Goal: Task Accomplishment & Management: Use online tool/utility

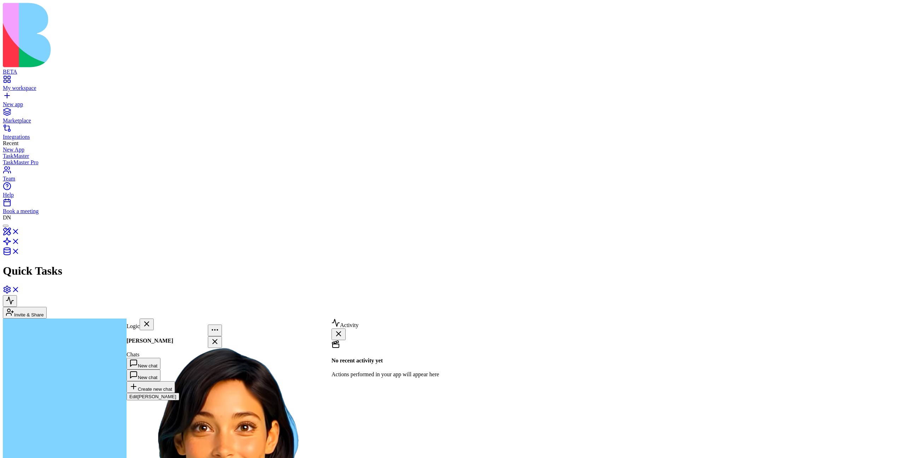
scroll to position [421, 0]
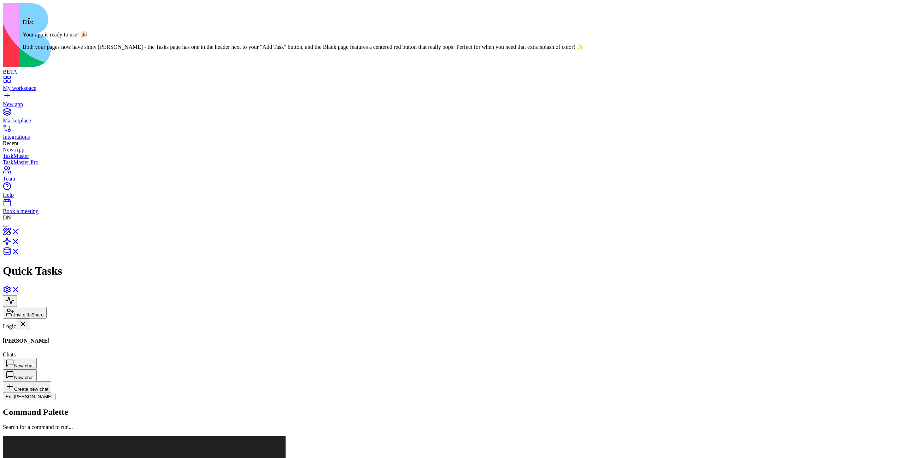
click at [6, 226] on div at bounding box center [6, 226] width 0 height 0
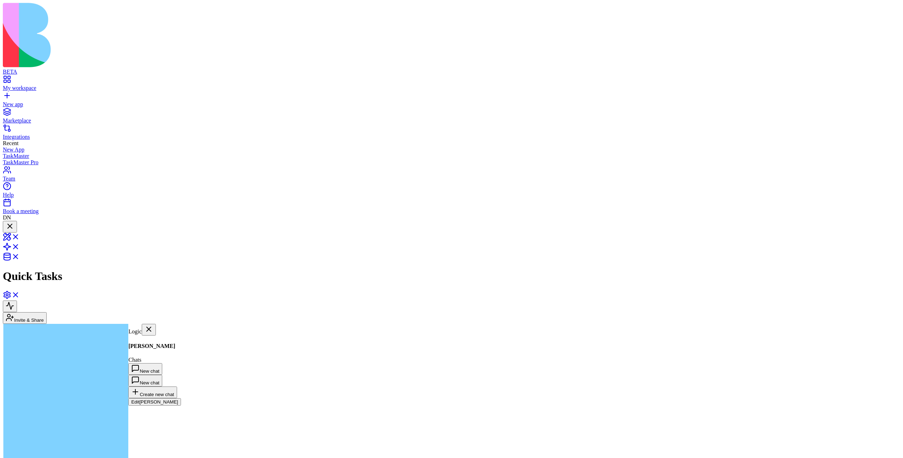
scroll to position [310, 0]
click at [14, 222] on div at bounding box center [10, 227] width 8 height 10
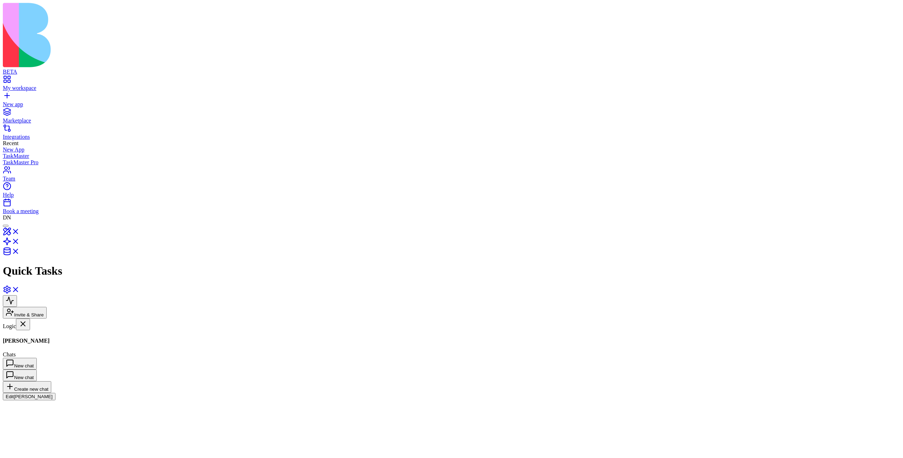
click at [6, 226] on div at bounding box center [6, 226] width 0 height 0
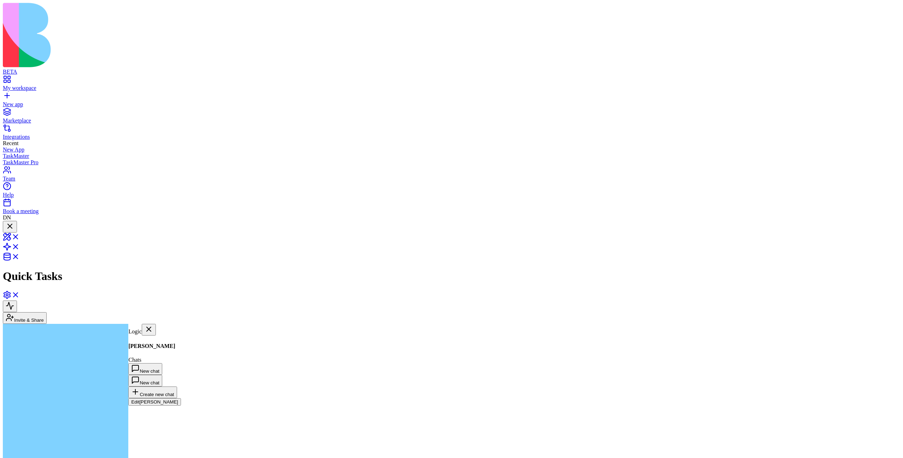
click at [14, 222] on div at bounding box center [10, 227] width 8 height 10
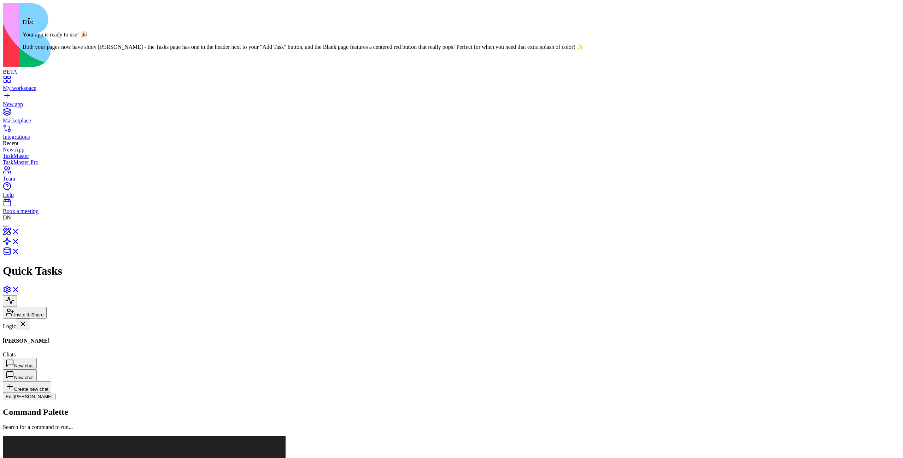
click at [6, 226] on div at bounding box center [6, 226] width 0 height 0
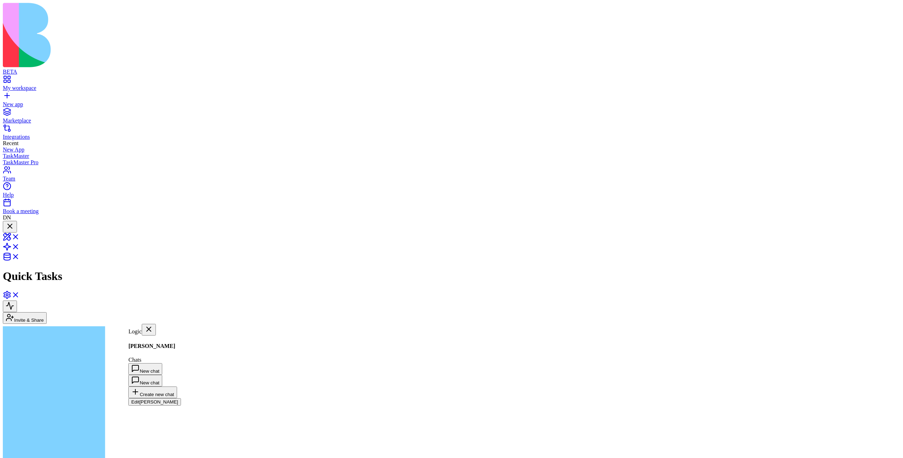
scroll to position [310, 0]
click at [14, 222] on div at bounding box center [10, 227] width 8 height 10
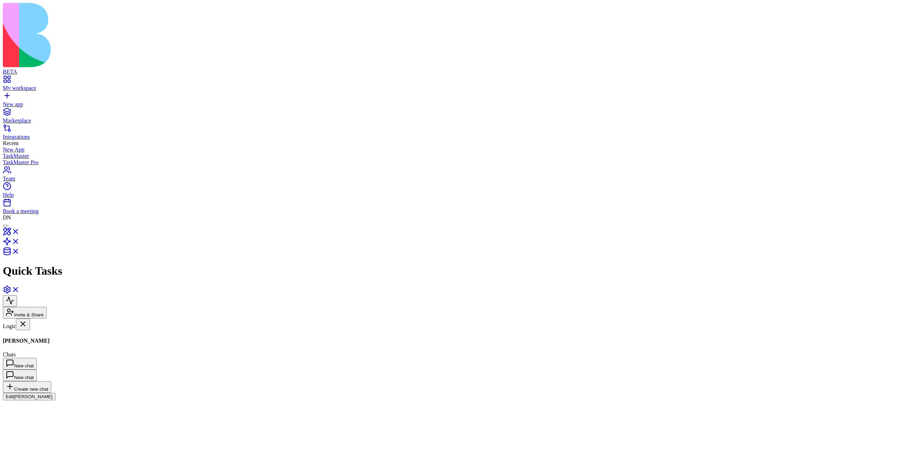
click at [6, 226] on div at bounding box center [6, 226] width 0 height 0
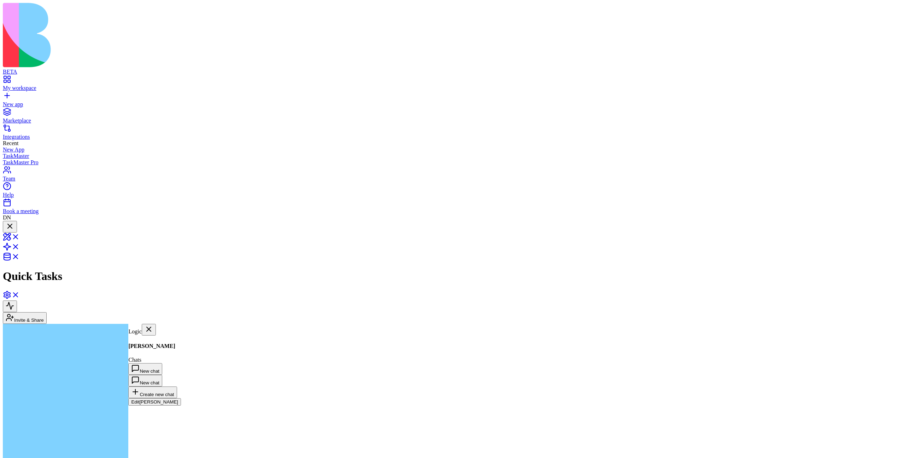
click at [14, 222] on div at bounding box center [10, 227] width 8 height 10
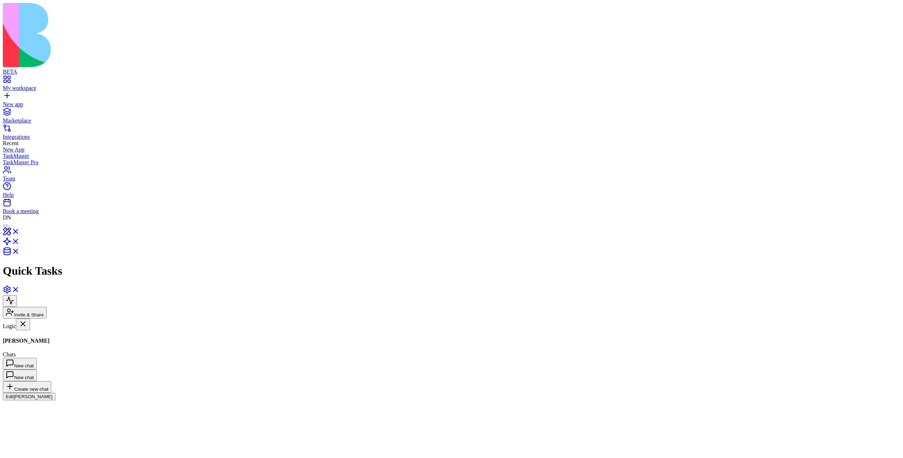
click at [6, 226] on div at bounding box center [6, 226] width 0 height 0
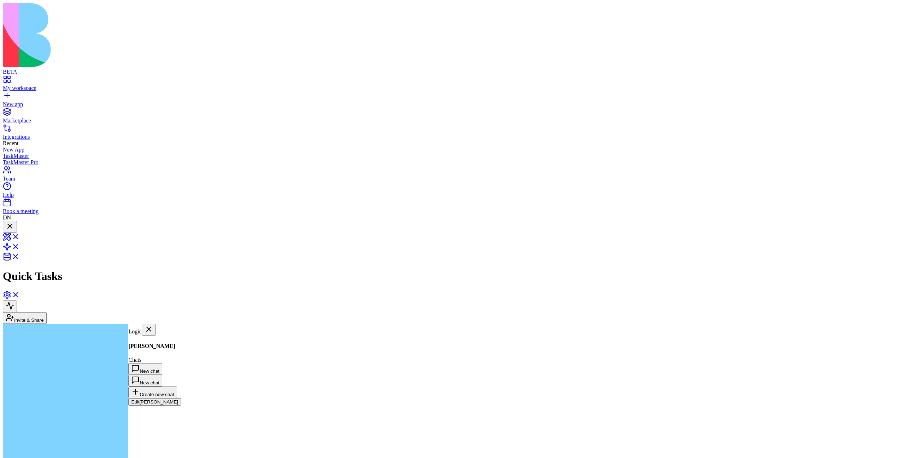
click at [14, 222] on div at bounding box center [10, 227] width 8 height 10
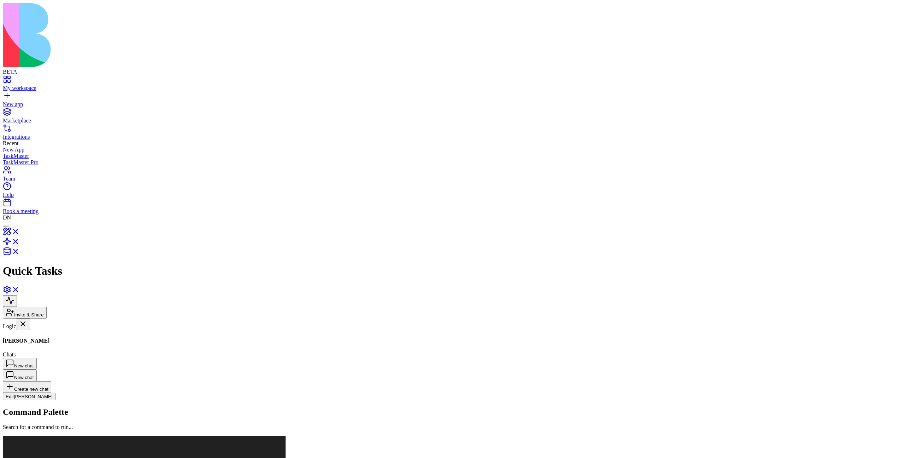
click at [117, 74] on div "BETA My workspace New app Marketplace Integrations Recent New App TaskMaster Ta…" at bounding box center [452, 201] width 898 height 397
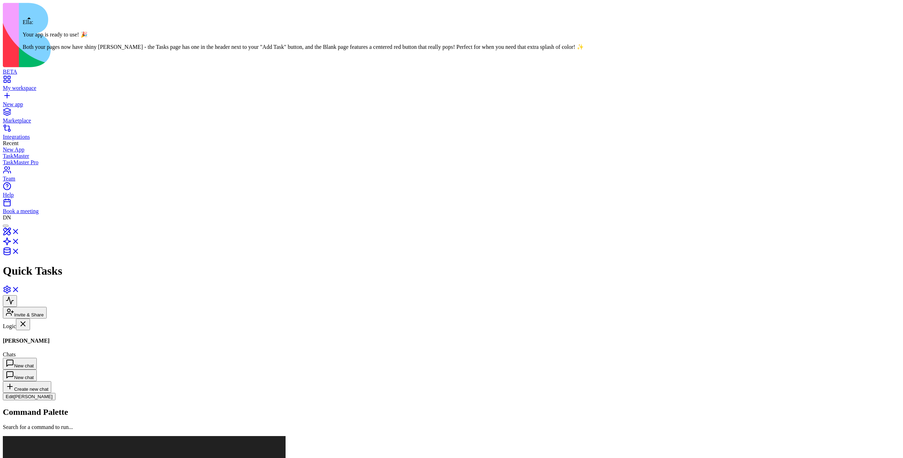
click at [6, 226] on div at bounding box center [6, 226] width 0 height 0
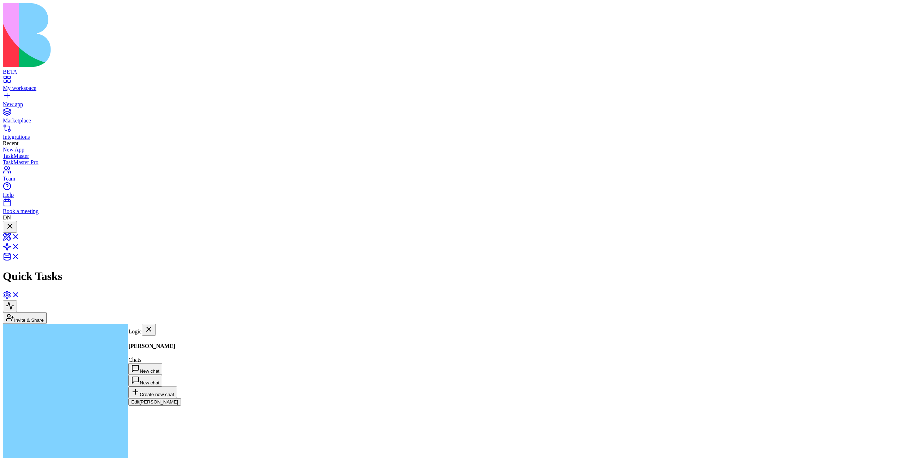
click at [144, 335] on div "Agents Morgan Actions AddTask" at bounding box center [168, 335] width 81 height 0
click at [14, 222] on div at bounding box center [10, 227] width 8 height 10
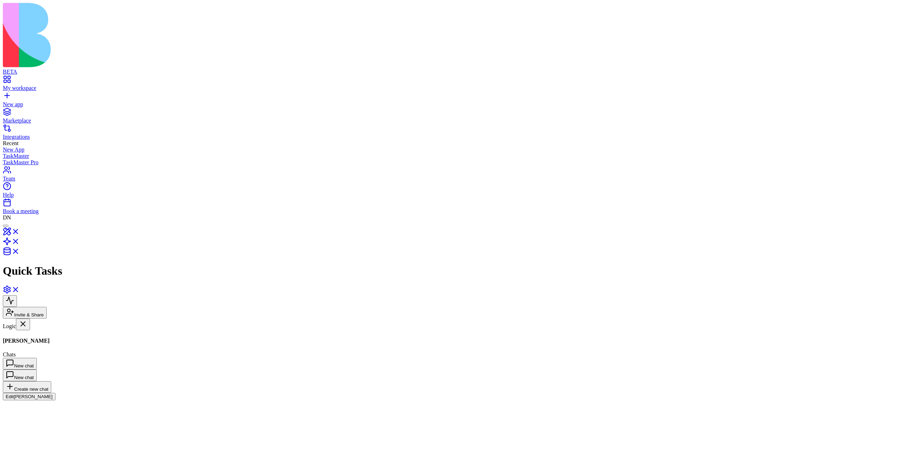
click at [74, 330] on div "Agents Morgan Actions AddTask" at bounding box center [43, 330] width 81 height 0
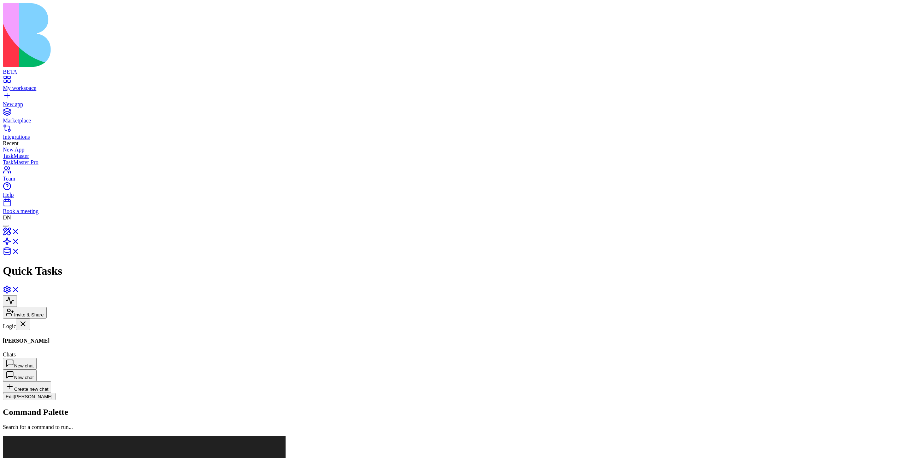
click at [51, 330] on div "Agents Morgan Actions AddTask" at bounding box center [43, 330] width 81 height 0
click at [40, 330] on div "Agents Morgan Actions AddTask" at bounding box center [43, 330] width 81 height 0
click at [51, 330] on div "Agents Morgan Actions AddTask" at bounding box center [43, 330] width 81 height 0
click at [39, 330] on div "Agents Morgan Actions AddTask" at bounding box center [43, 330] width 81 height 0
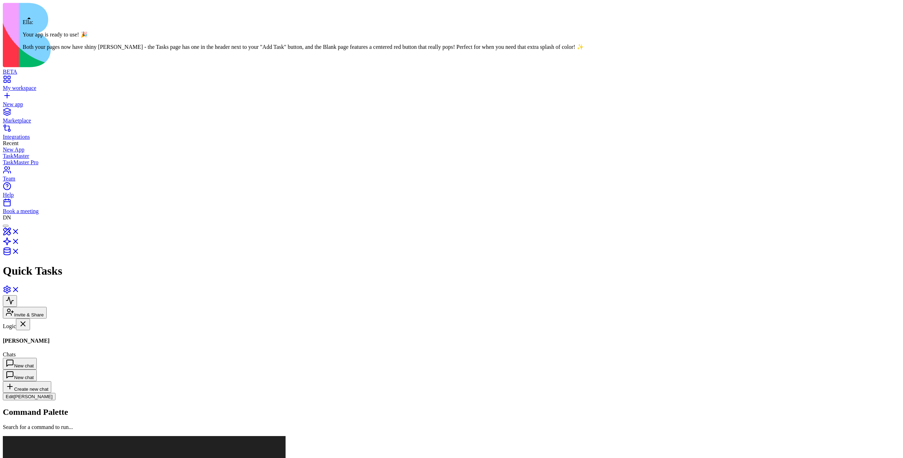
click at [6, 226] on div at bounding box center [6, 226] width 0 height 0
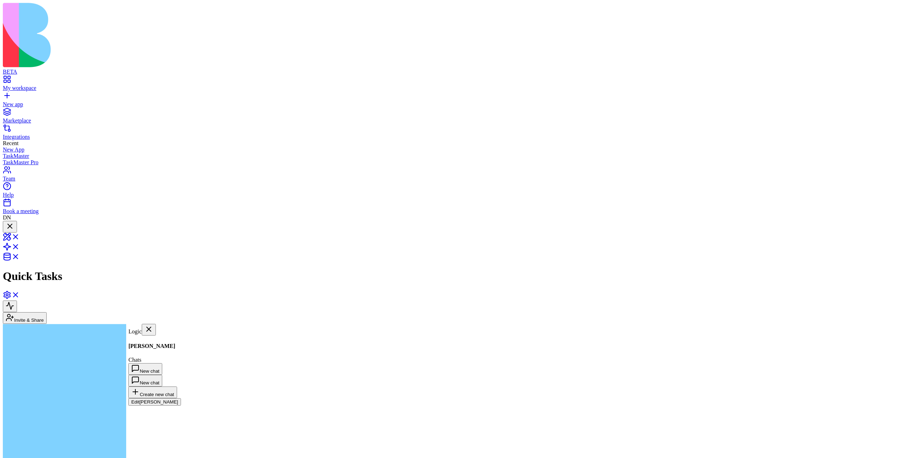
scroll to position [303, 0]
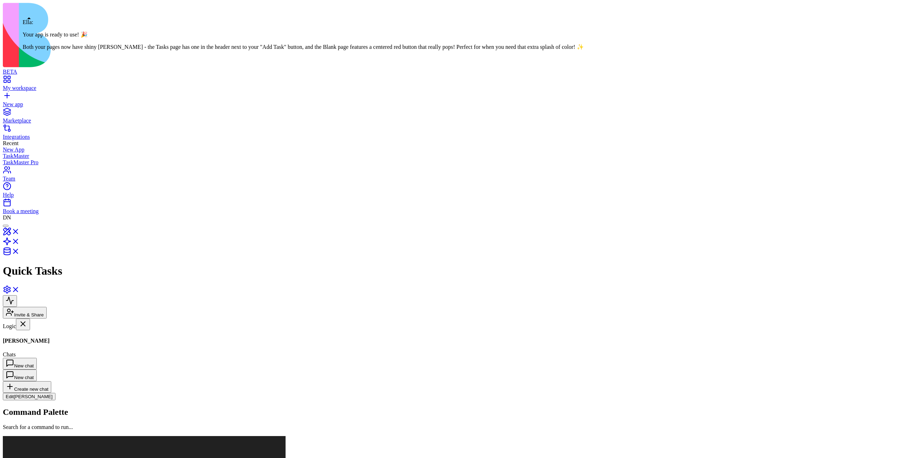
click at [6, 226] on div at bounding box center [6, 226] width 0 height 0
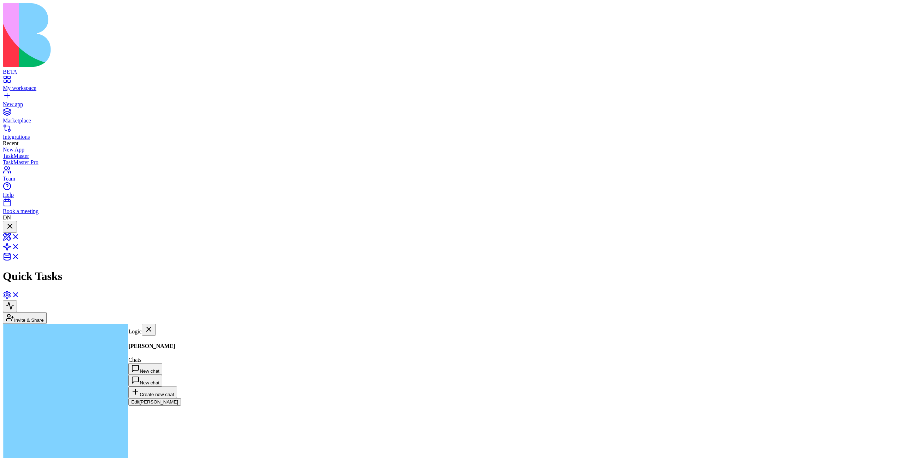
scroll to position [310, 0]
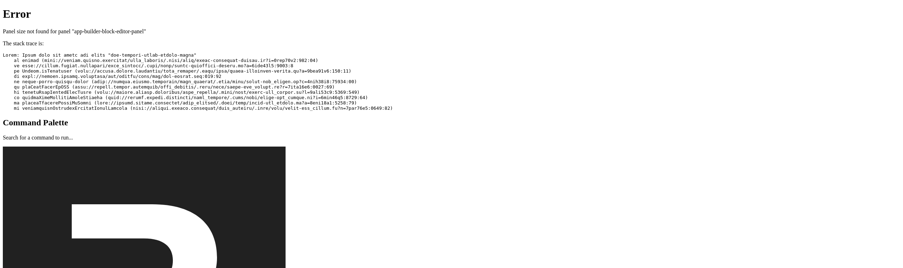
click at [257, 91] on pre at bounding box center [452, 81] width 898 height 58
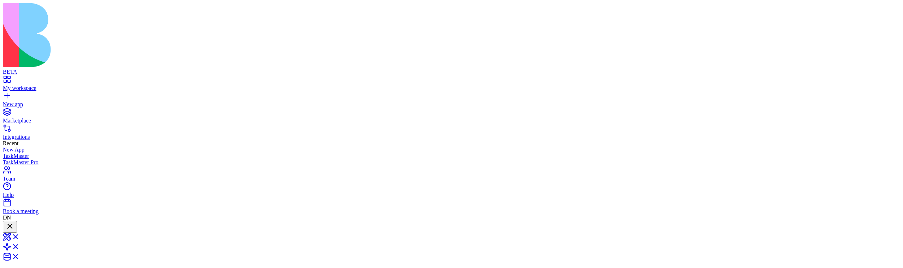
scroll to position [523, 0]
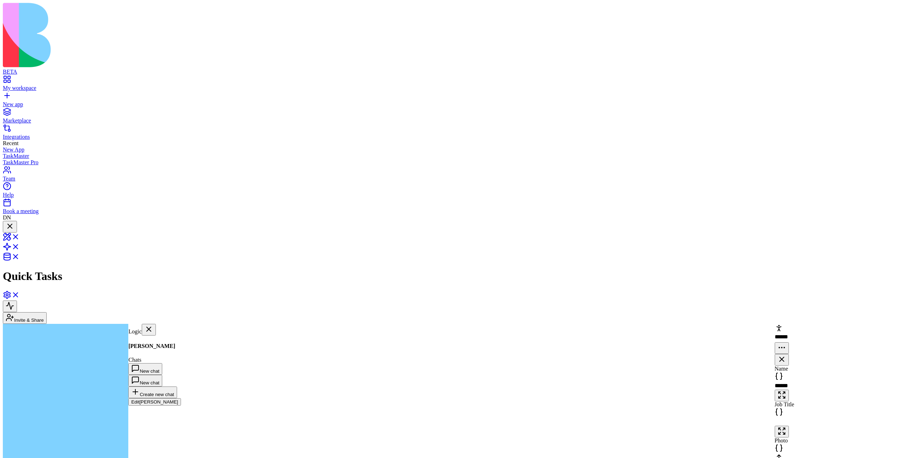
scroll to position [352, 0]
click at [179, 401] on div "AddTask" at bounding box center [168, 404] width 81 height 6
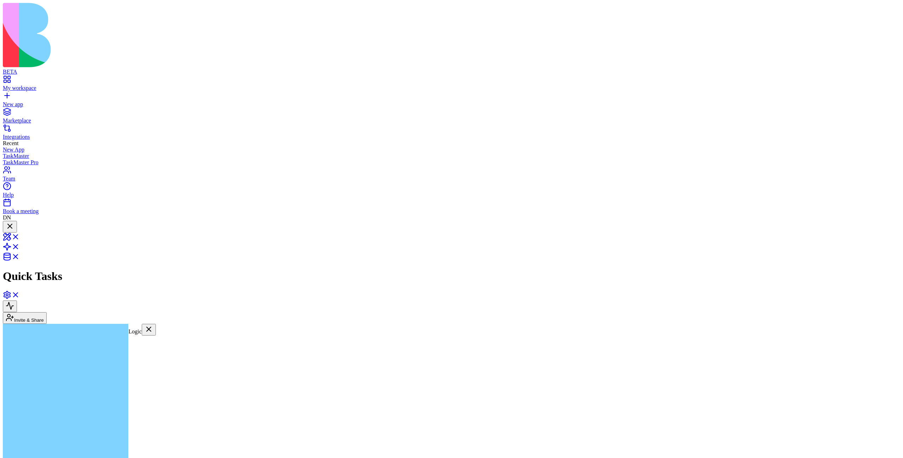
click at [168, 365] on div "[PERSON_NAME]" at bounding box center [168, 368] width 81 height 6
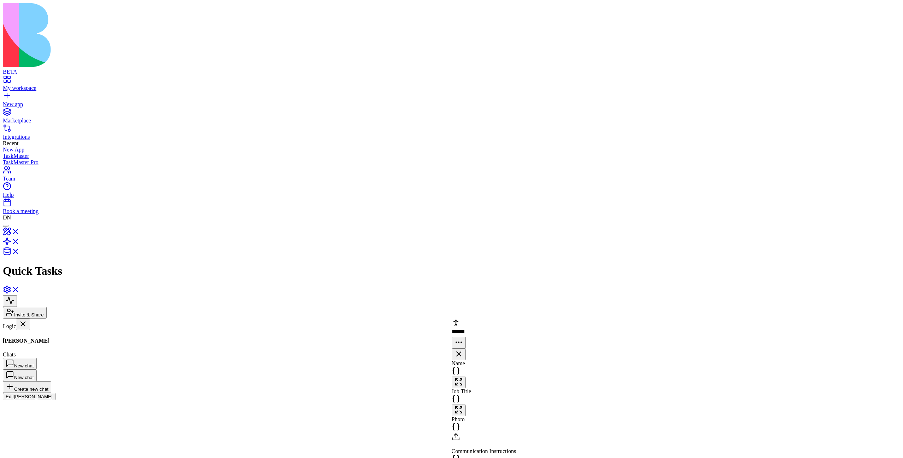
click at [6, 226] on div at bounding box center [6, 226] width 0 height 0
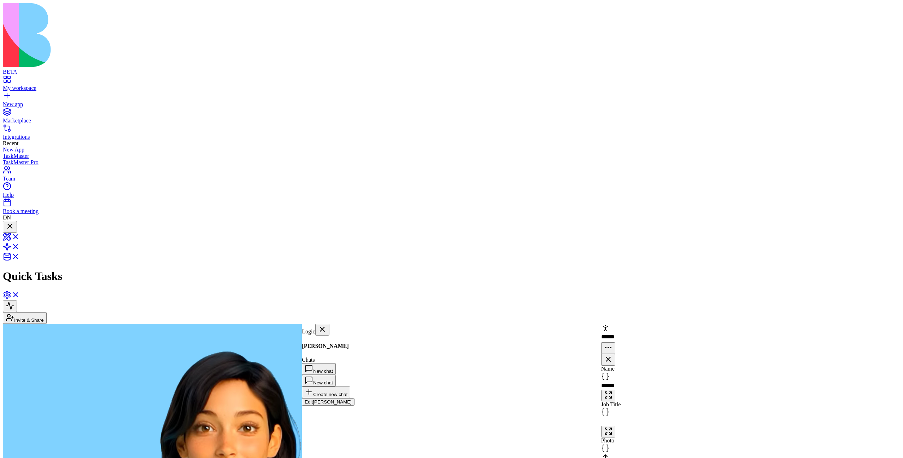
scroll to position [331, 0]
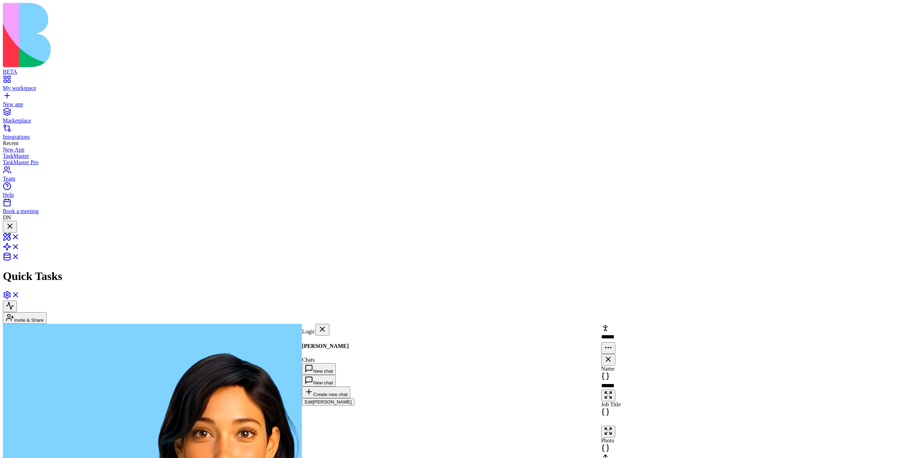
click at [14, 222] on div at bounding box center [10, 227] width 8 height 10
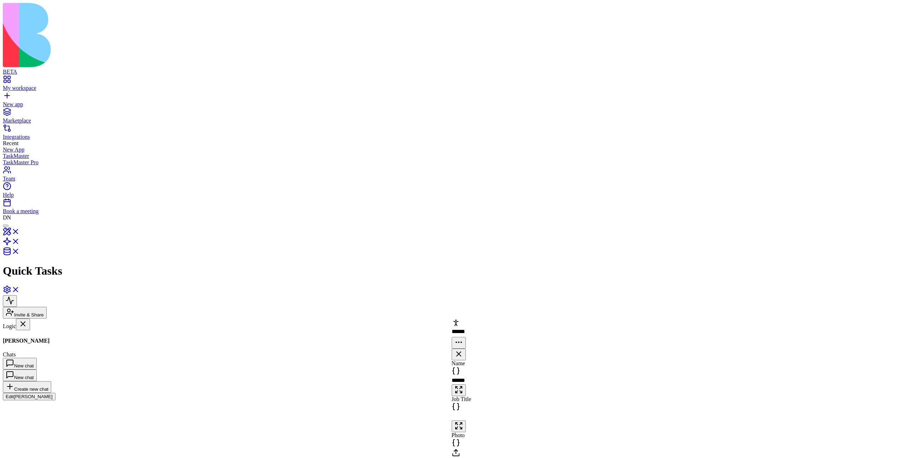
click at [6, 226] on div at bounding box center [6, 226] width 0 height 0
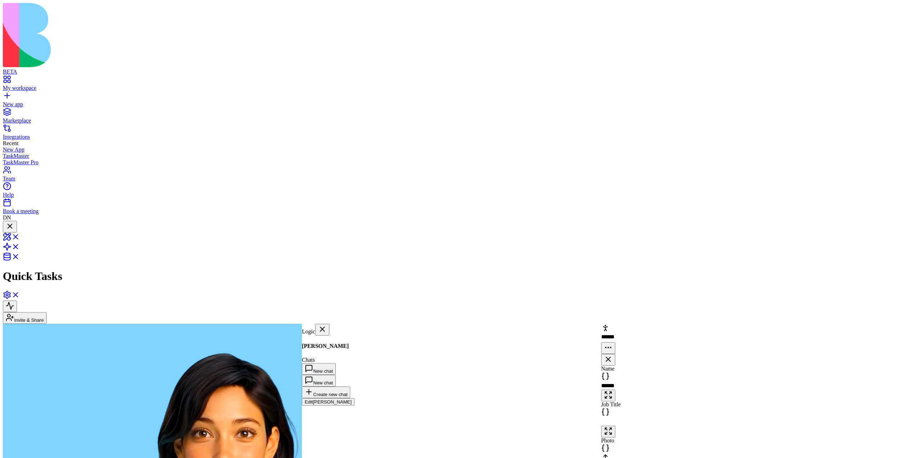
click at [14, 222] on div at bounding box center [10, 227] width 8 height 10
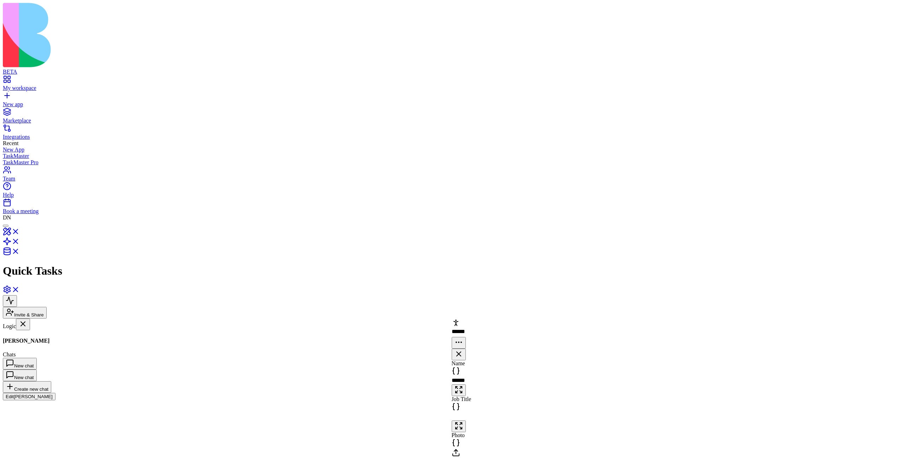
click at [6, 226] on div at bounding box center [6, 226] width 0 height 0
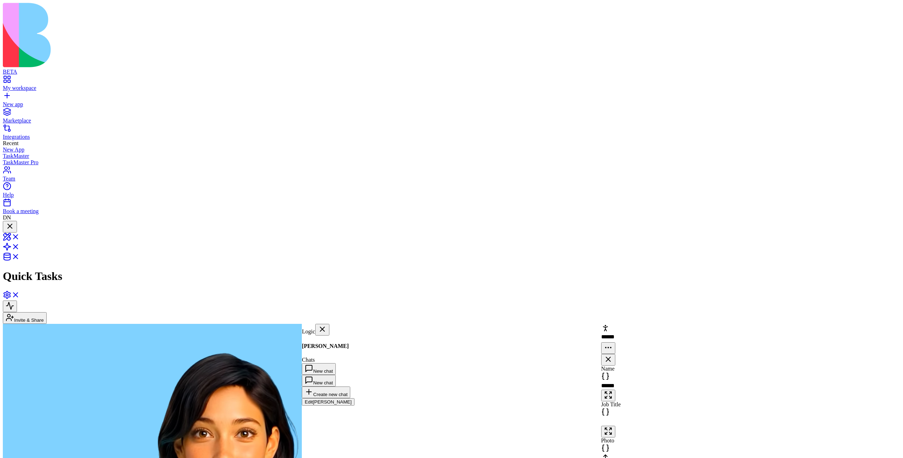
click at [14, 222] on div at bounding box center [10, 227] width 8 height 10
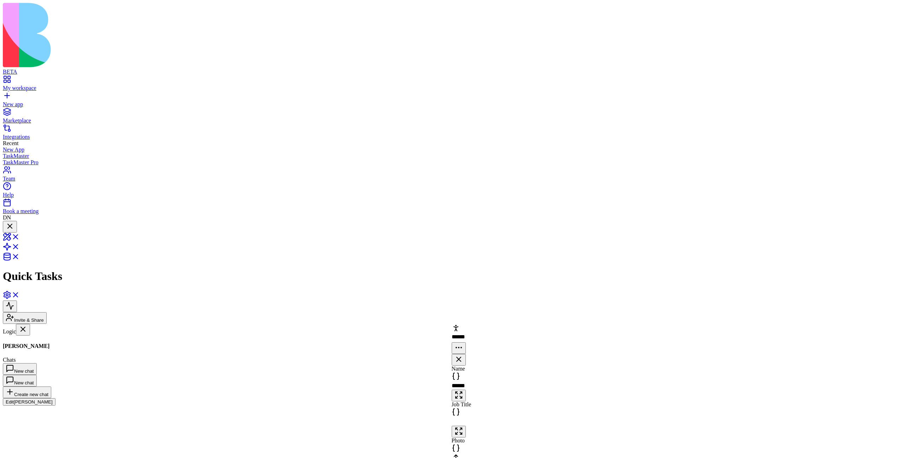
click at [14, 231] on div at bounding box center [10, 231] width 8 height 0
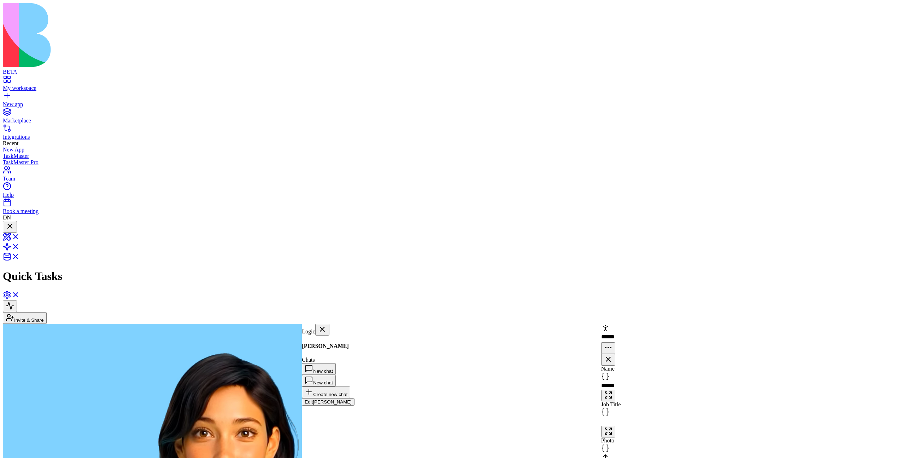
click at [14, 222] on div at bounding box center [10, 227] width 8 height 10
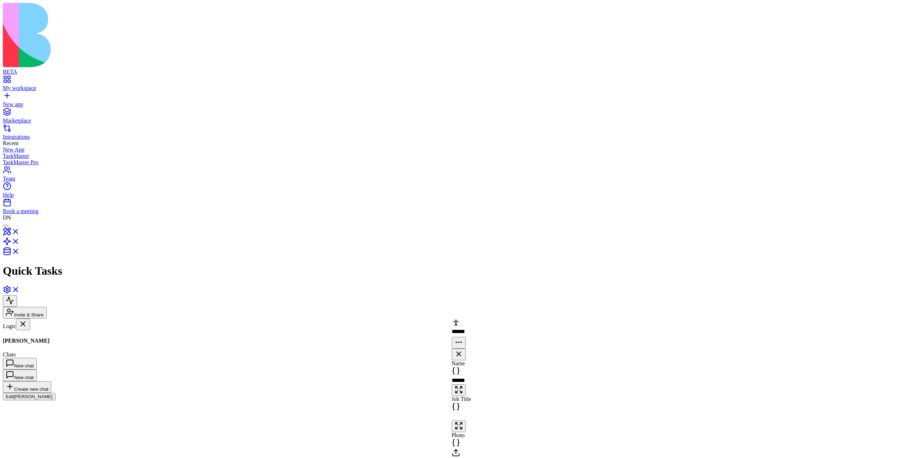
click at [6, 226] on div at bounding box center [6, 226] width 0 height 0
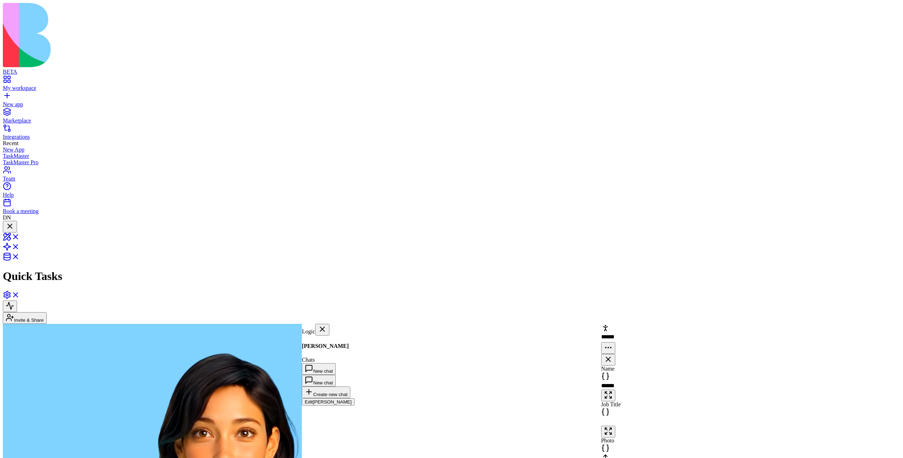
click at [14, 222] on div at bounding box center [10, 227] width 8 height 10
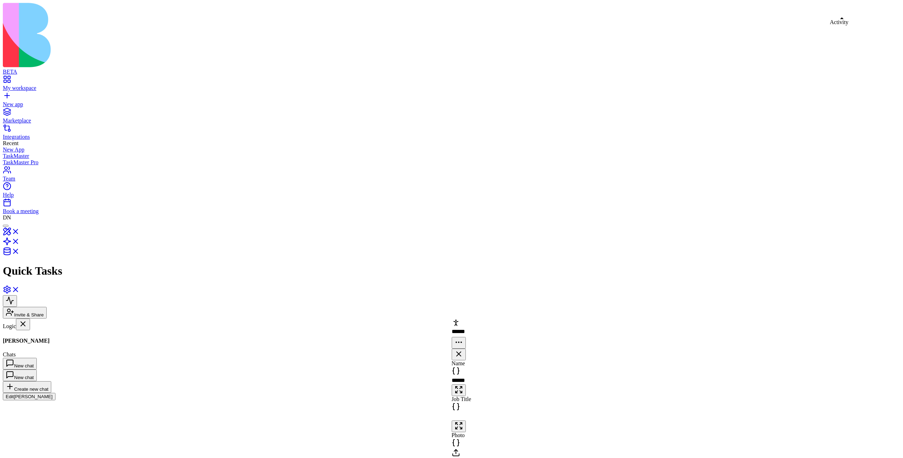
click at [17, 295] on button at bounding box center [10, 301] width 14 height 12
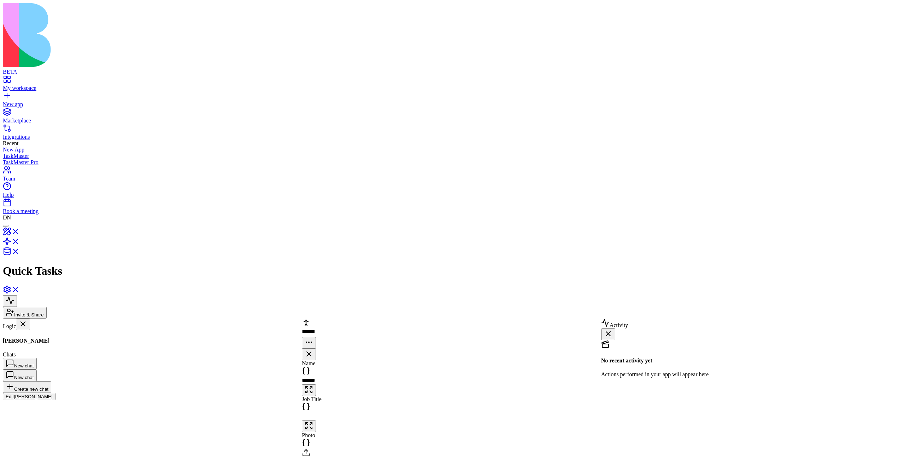
click at [17, 295] on button at bounding box center [10, 301] width 14 height 12
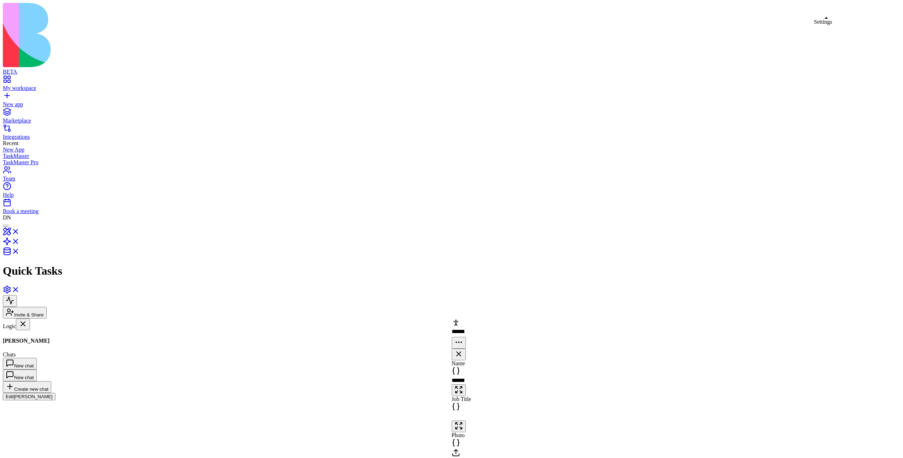
click at [20, 289] on link at bounding box center [11, 292] width 17 height 6
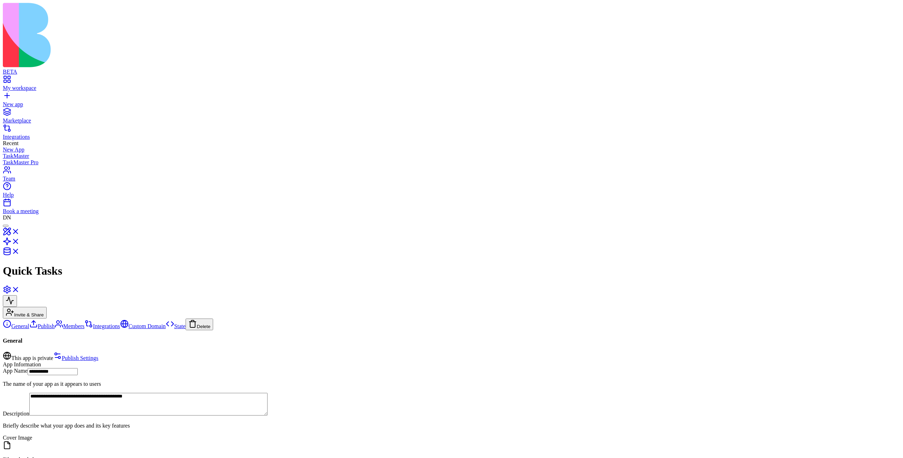
click at [20, 289] on link at bounding box center [11, 292] width 17 height 6
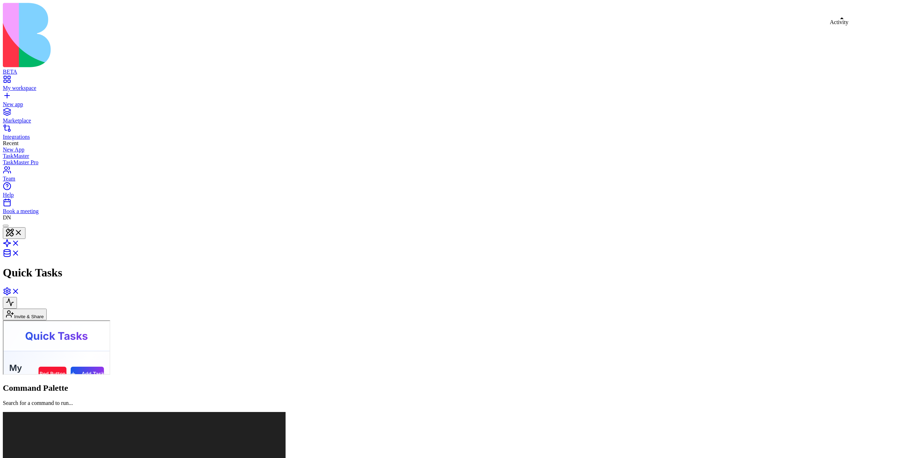
click at [17, 297] on button at bounding box center [10, 303] width 14 height 12
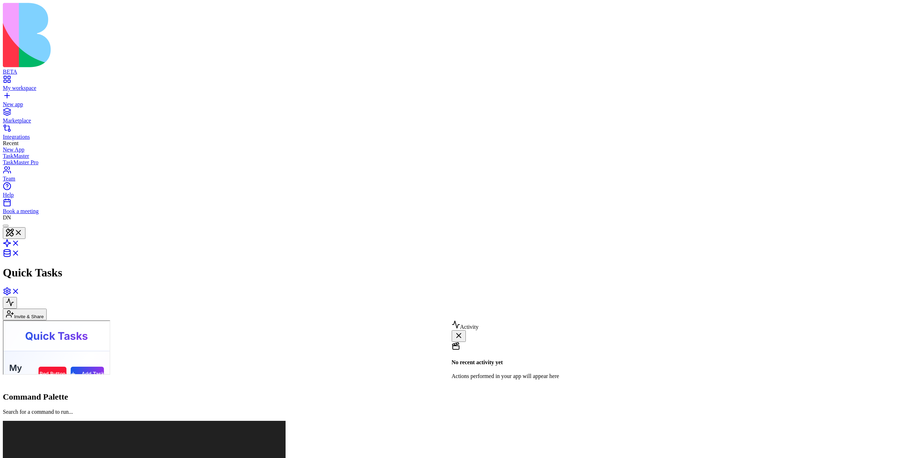
click at [17, 297] on button at bounding box center [10, 303] width 14 height 12
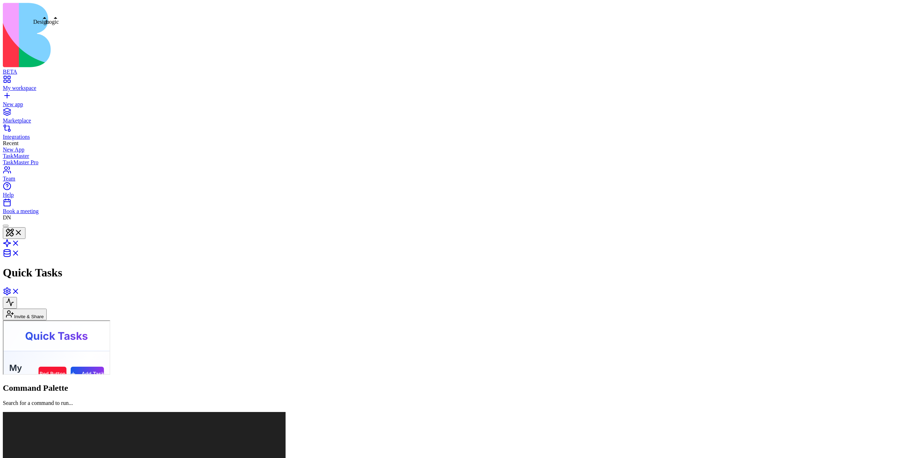
click at [20, 242] on link at bounding box center [11, 245] width 17 height 6
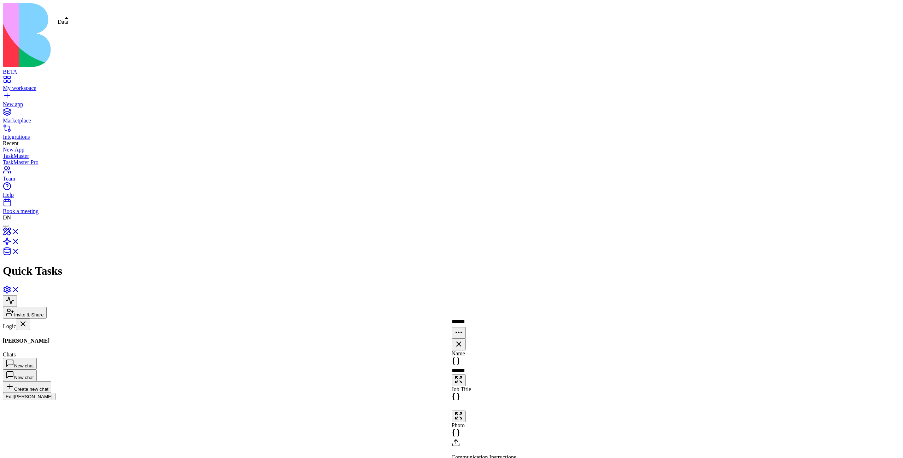
click at [20, 250] on link at bounding box center [11, 253] width 17 height 6
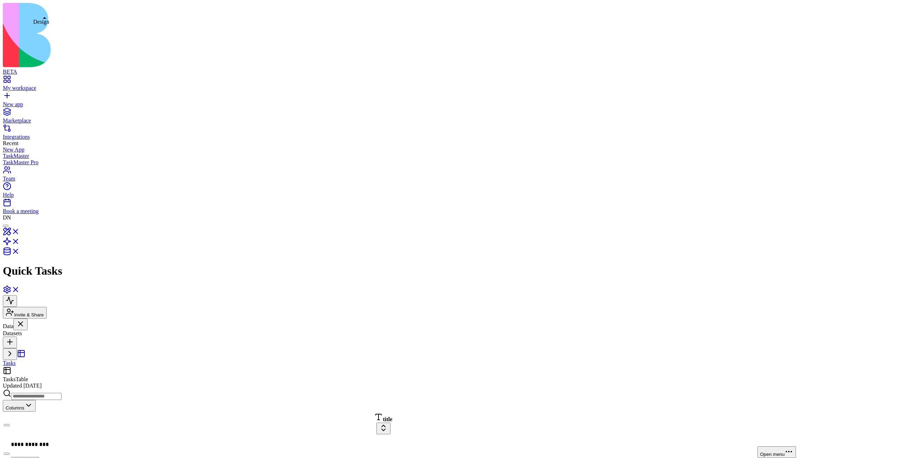
click at [20, 231] on link at bounding box center [11, 234] width 17 height 6
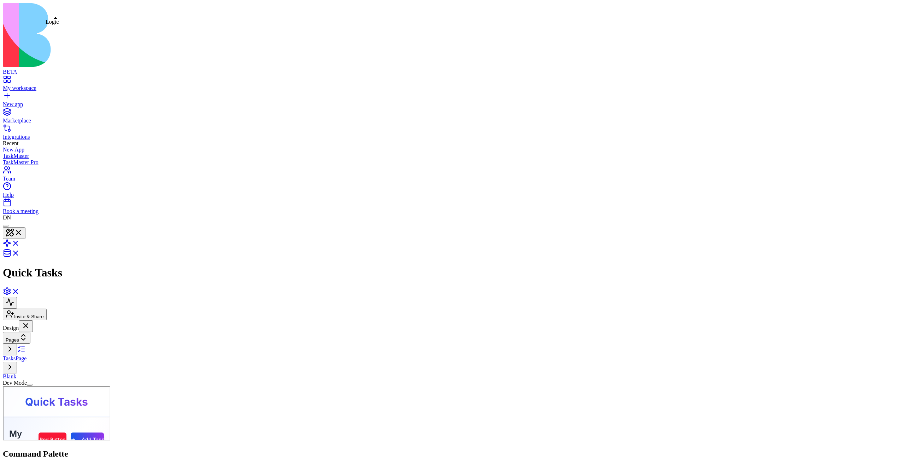
click at [20, 242] on link at bounding box center [11, 245] width 17 height 6
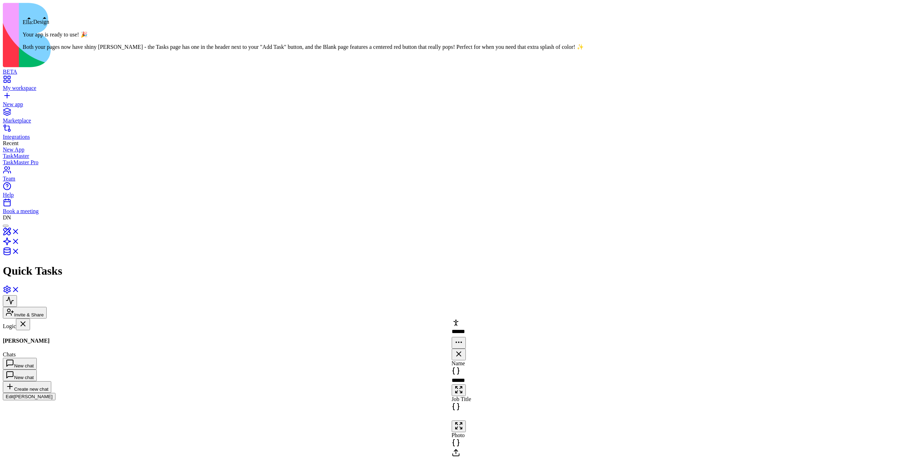
click at [6, 226] on div at bounding box center [6, 226] width 0 height 0
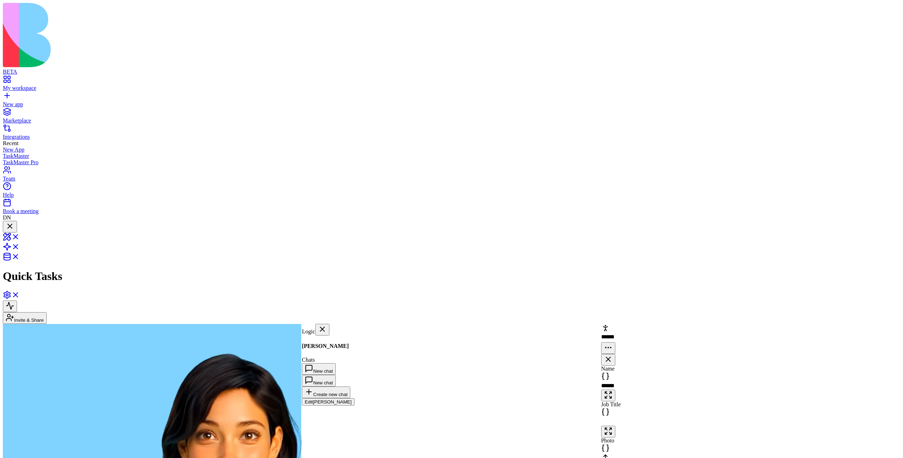
scroll to position [331, 0]
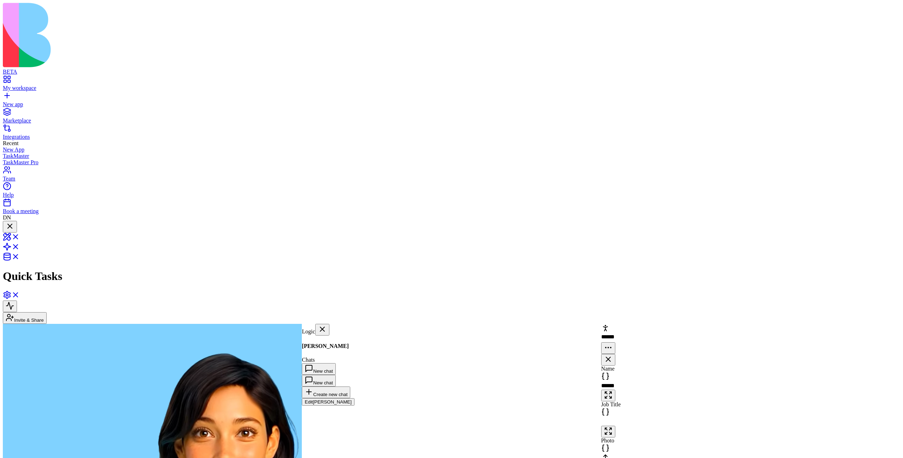
click at [14, 222] on div at bounding box center [10, 227] width 8 height 10
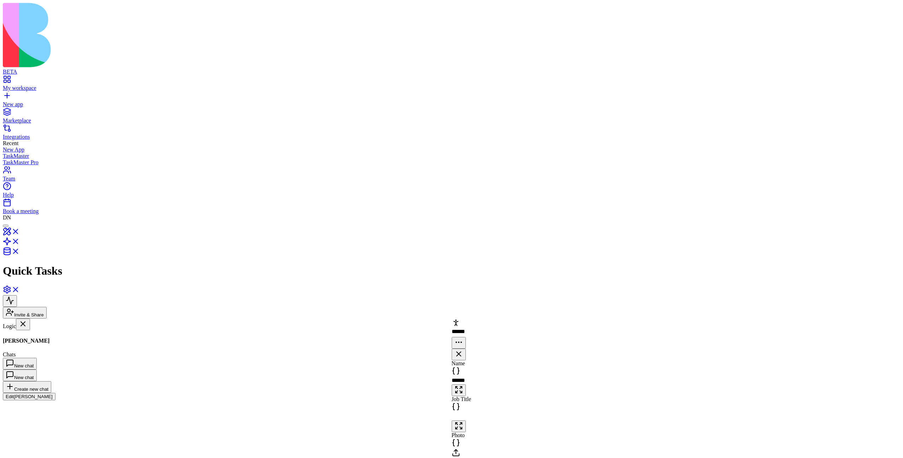
click at [6, 226] on div at bounding box center [6, 226] width 0 height 0
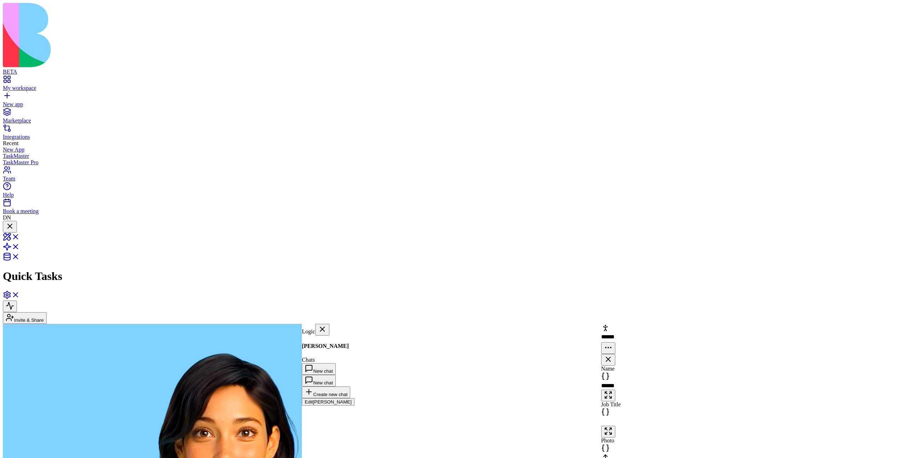
click at [14, 222] on div at bounding box center [10, 227] width 8 height 10
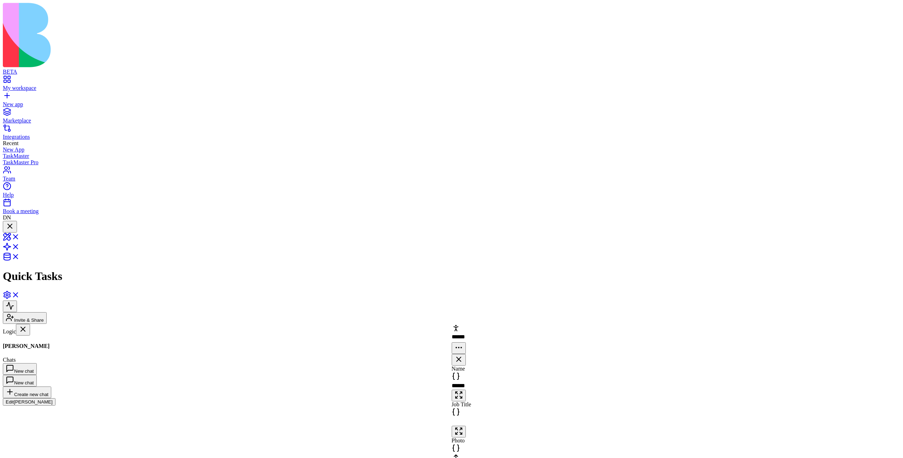
click at [14, 231] on div at bounding box center [10, 231] width 8 height 0
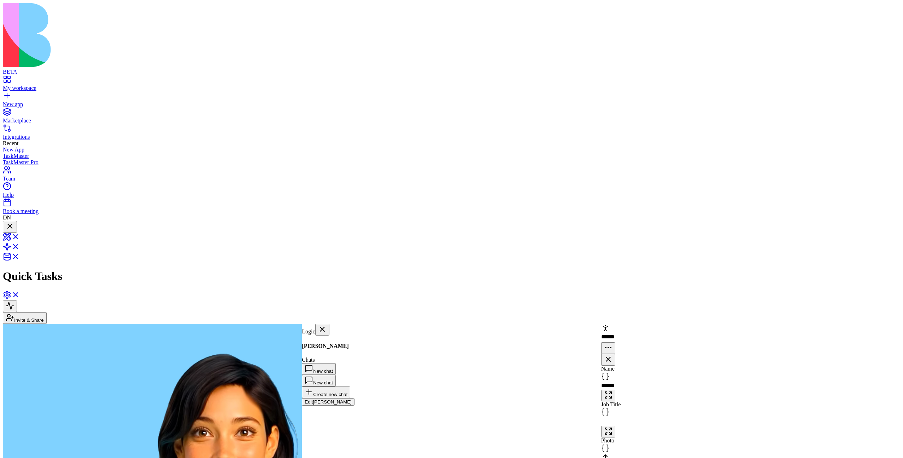
click at [14, 222] on div at bounding box center [10, 227] width 8 height 10
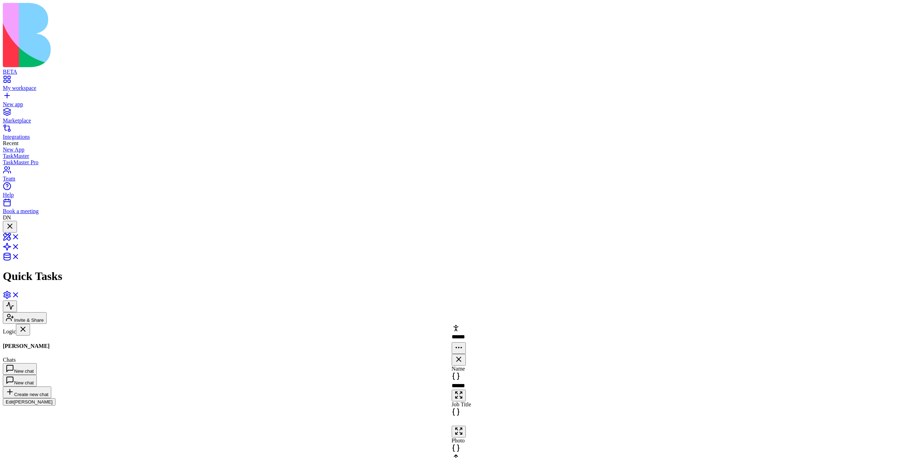
click at [21, 233] on div at bounding box center [13, 233] width 14 height 0
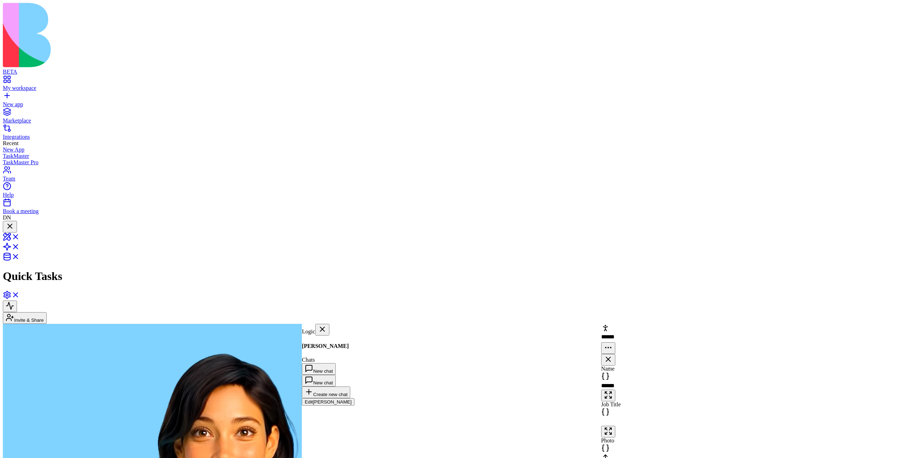
click at [14, 222] on div at bounding box center [10, 227] width 8 height 10
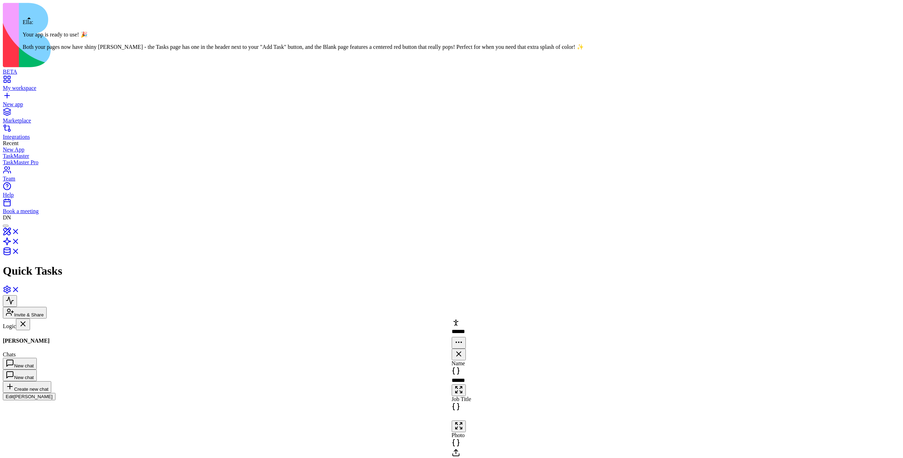
click at [29, 17] on span at bounding box center [29, 18] width 4 height 2
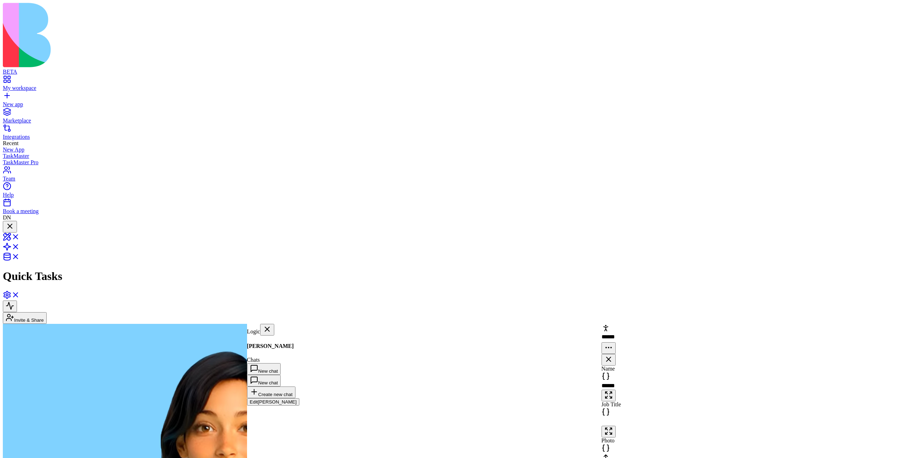
scroll to position [366, 0]
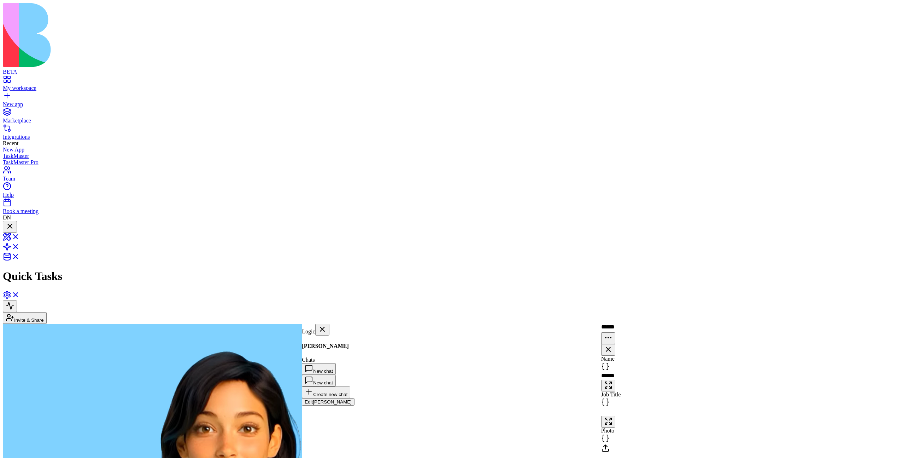
scroll to position [331, 0]
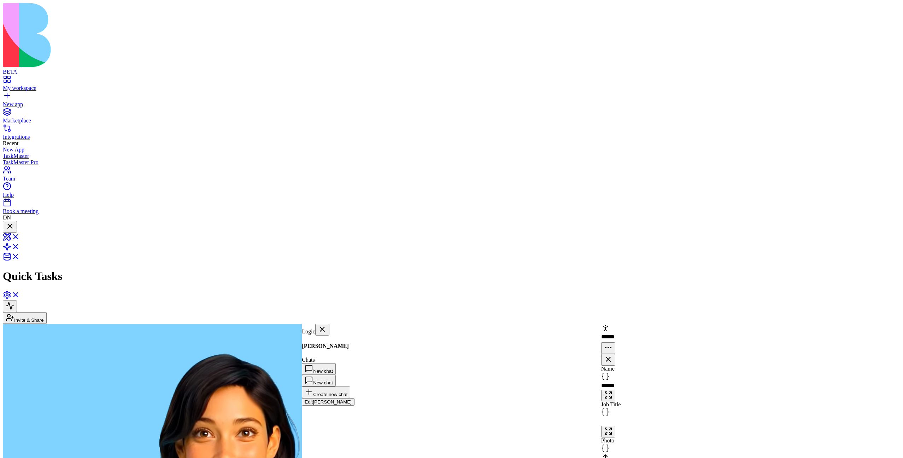
scroll to position [310, 0]
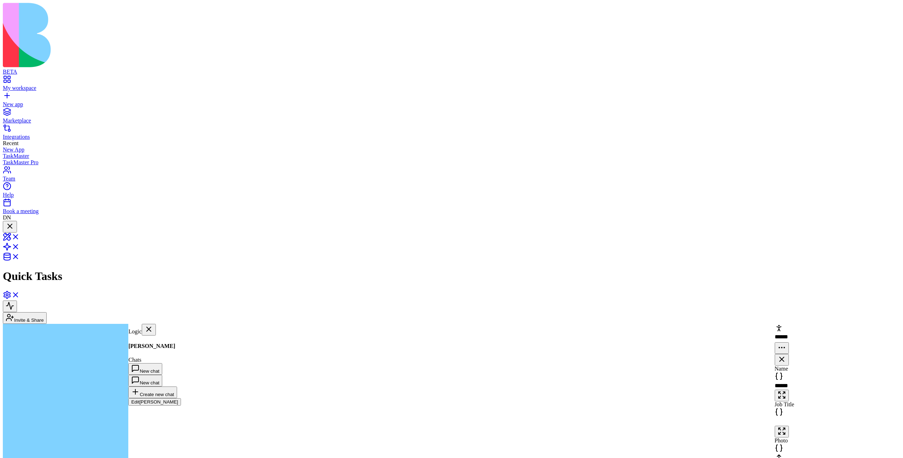
scroll to position [421, 0]
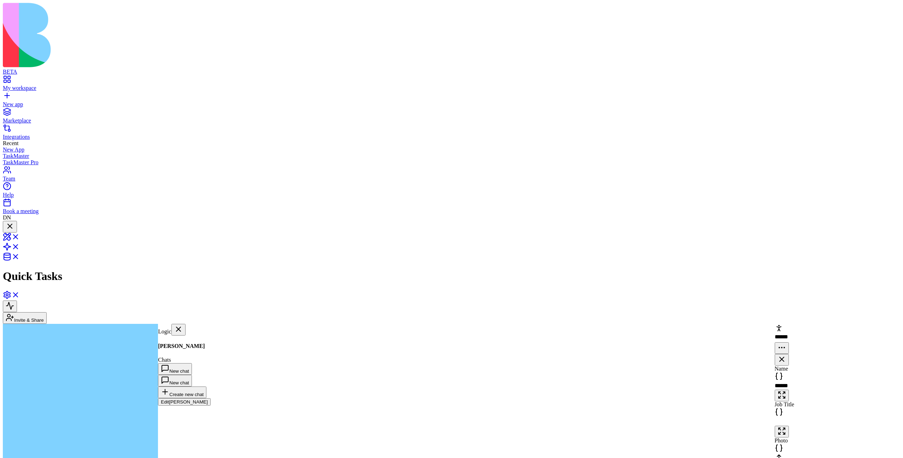
scroll to position [421, 0]
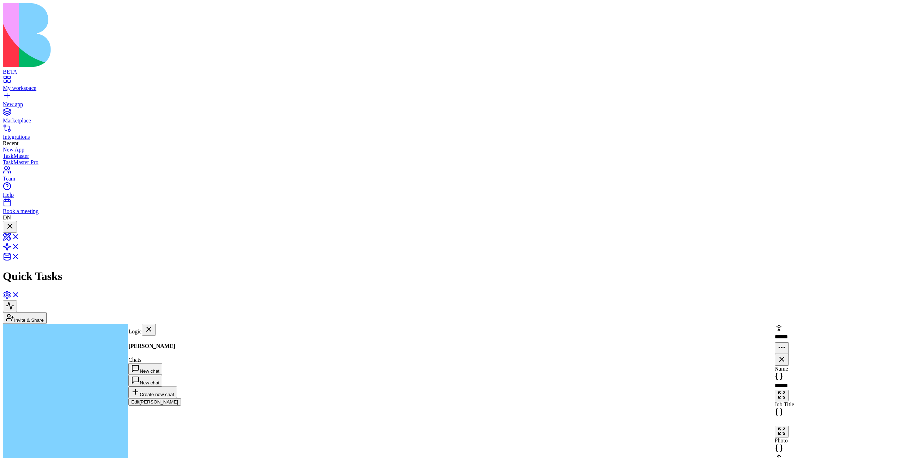
click at [14, 222] on div at bounding box center [10, 227] width 8 height 10
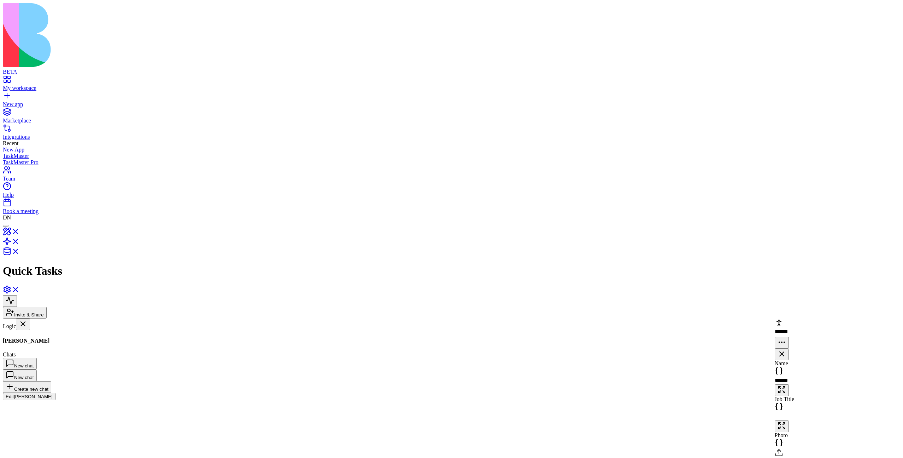
click at [6, 226] on div at bounding box center [6, 226] width 0 height 0
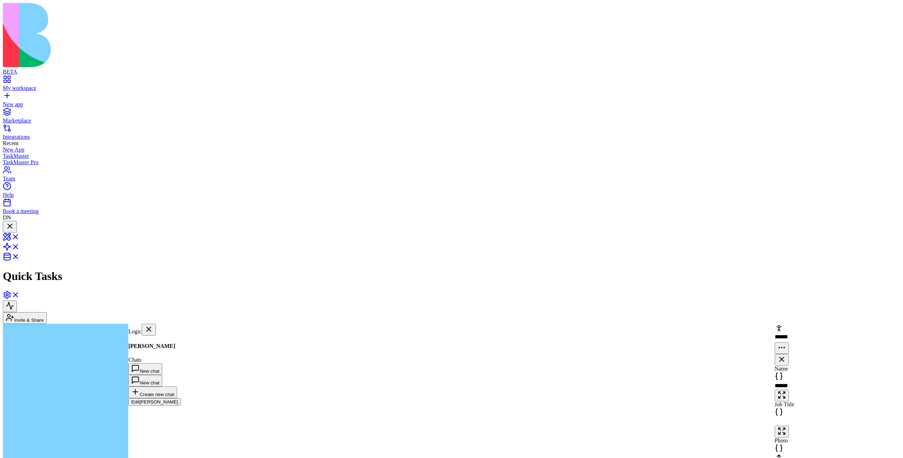
click at [14, 222] on div at bounding box center [10, 227] width 8 height 10
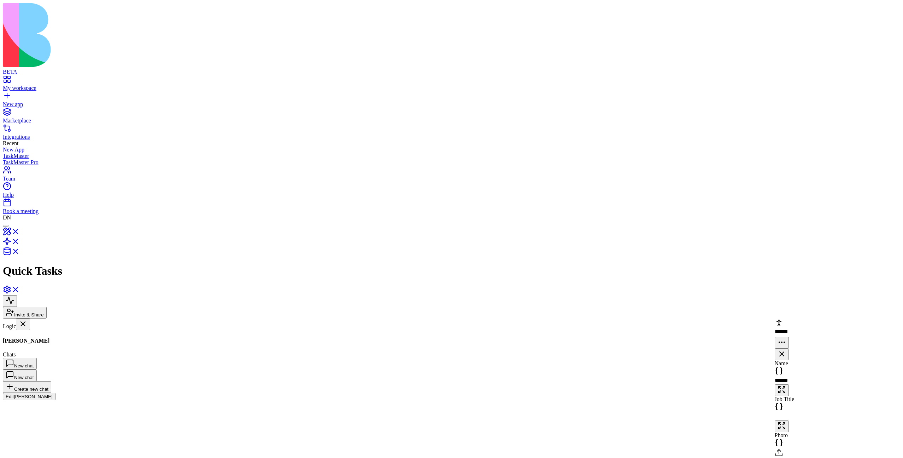
click at [6, 226] on div at bounding box center [6, 226] width 0 height 0
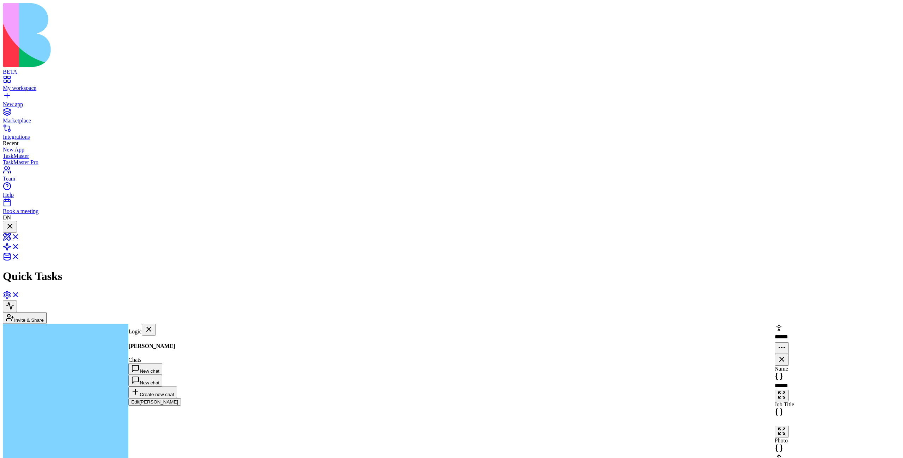
click at [14, 222] on div at bounding box center [10, 227] width 8 height 10
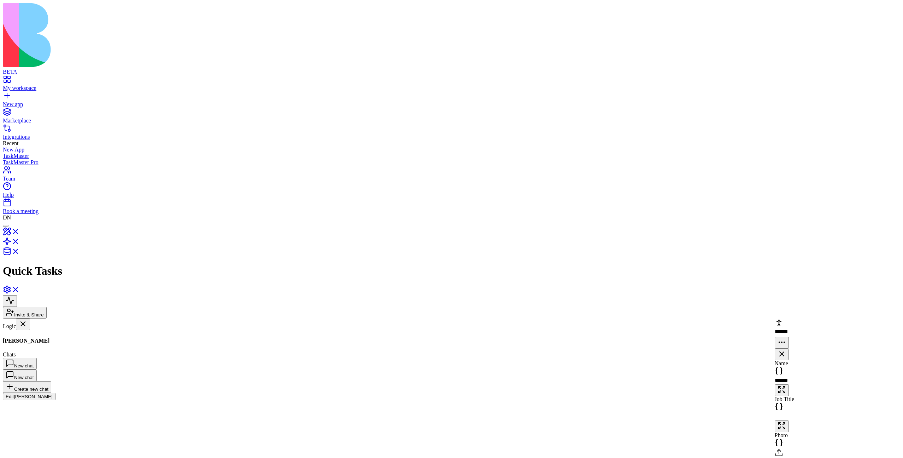
click at [6, 226] on div at bounding box center [6, 226] width 0 height 0
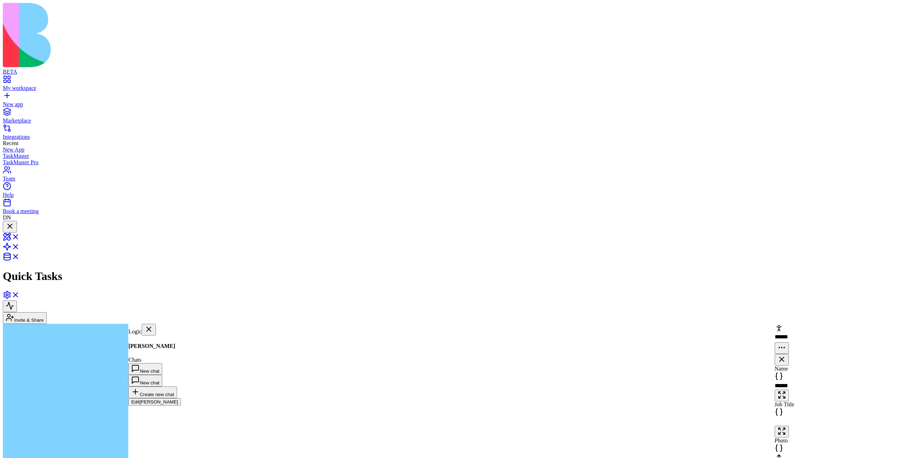
click at [14, 222] on div at bounding box center [10, 227] width 8 height 10
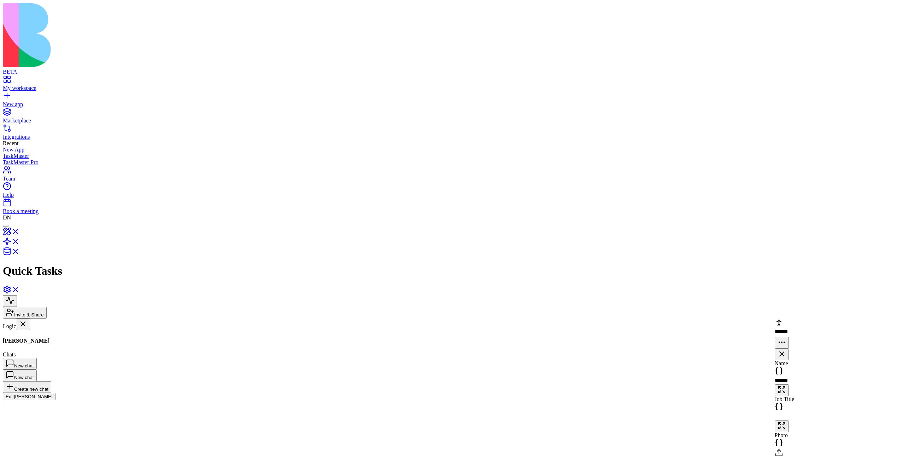
click at [6, 226] on div at bounding box center [6, 226] width 0 height 0
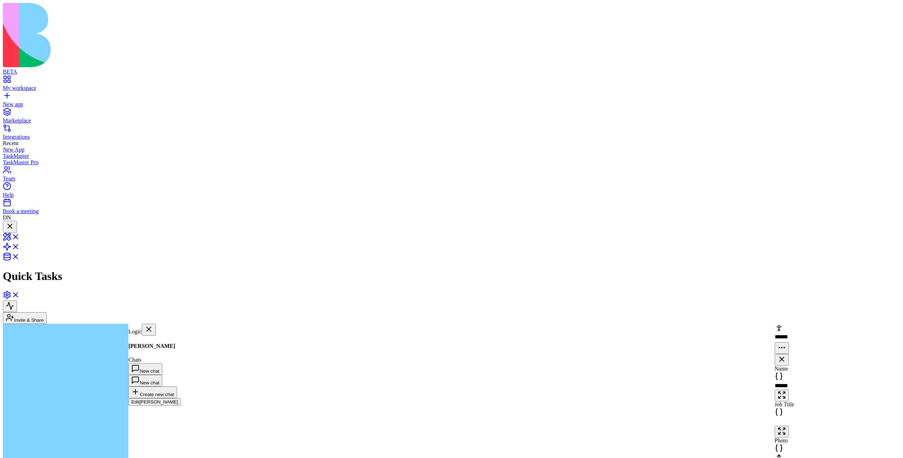
click at [14, 222] on div at bounding box center [10, 227] width 8 height 10
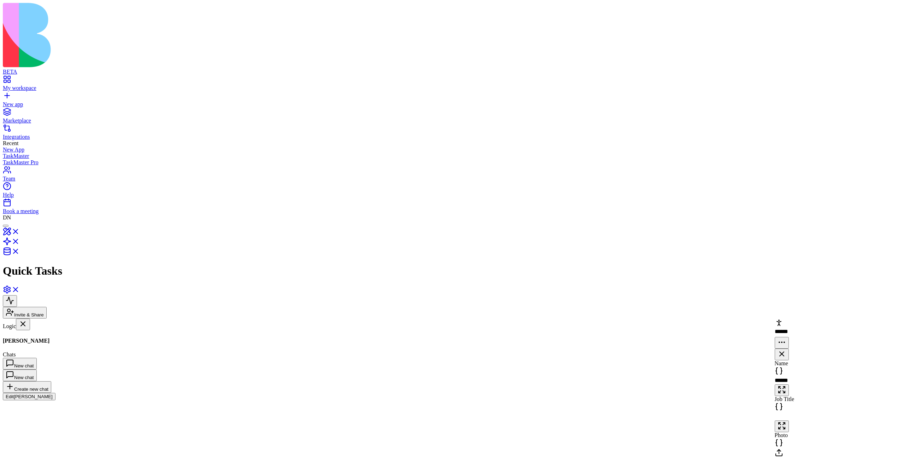
click at [6, 226] on div at bounding box center [6, 226] width 0 height 0
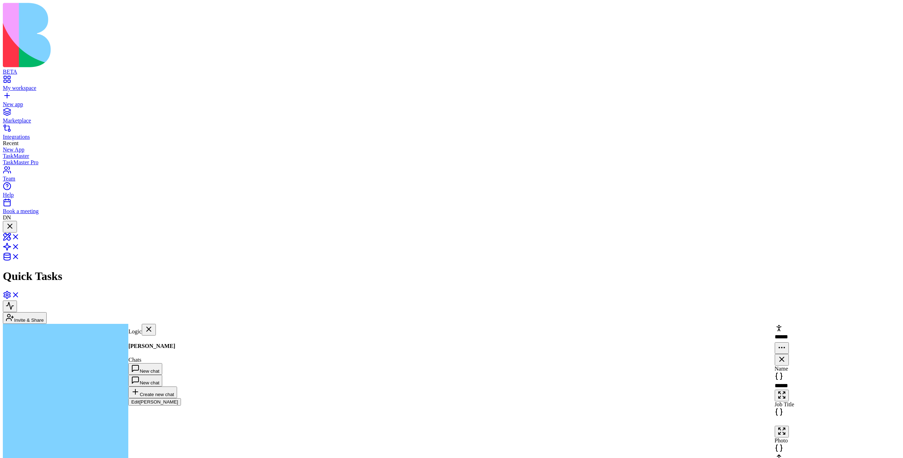
click at [14, 222] on div at bounding box center [10, 227] width 8 height 10
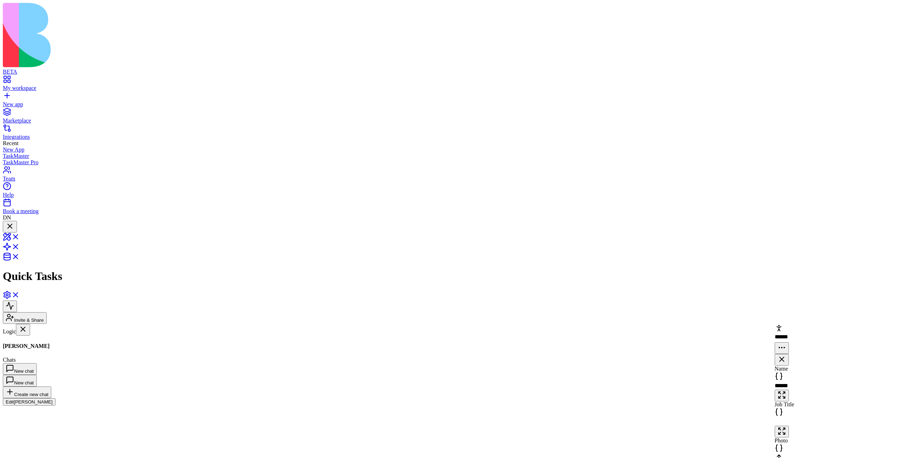
click at [17, 233] on div at bounding box center [11, 233] width 11 height 0
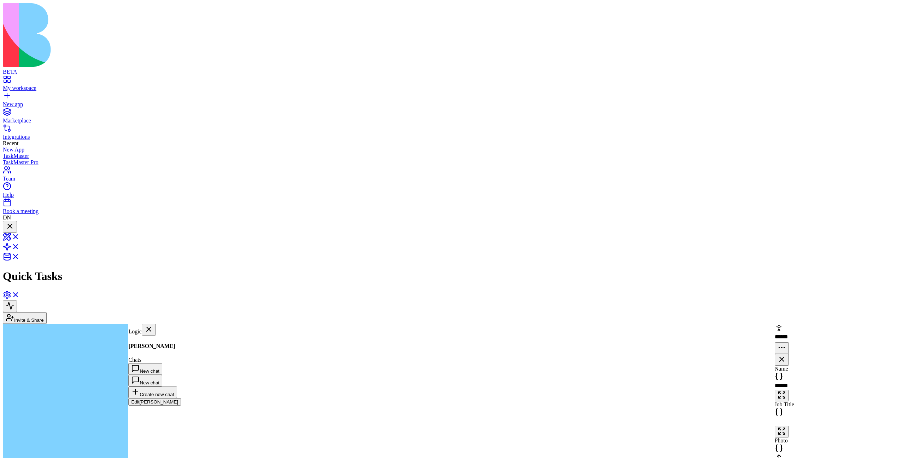
click at [14, 222] on div at bounding box center [10, 227] width 8 height 10
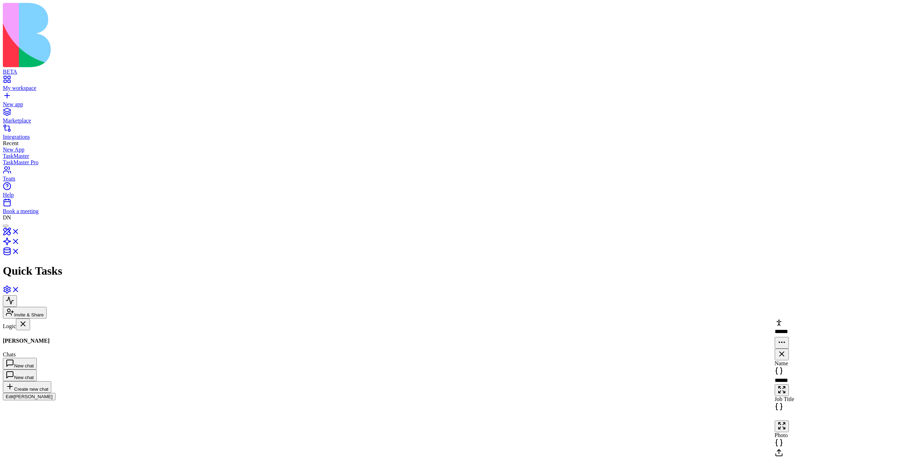
click at [6, 226] on div at bounding box center [6, 226] width 0 height 0
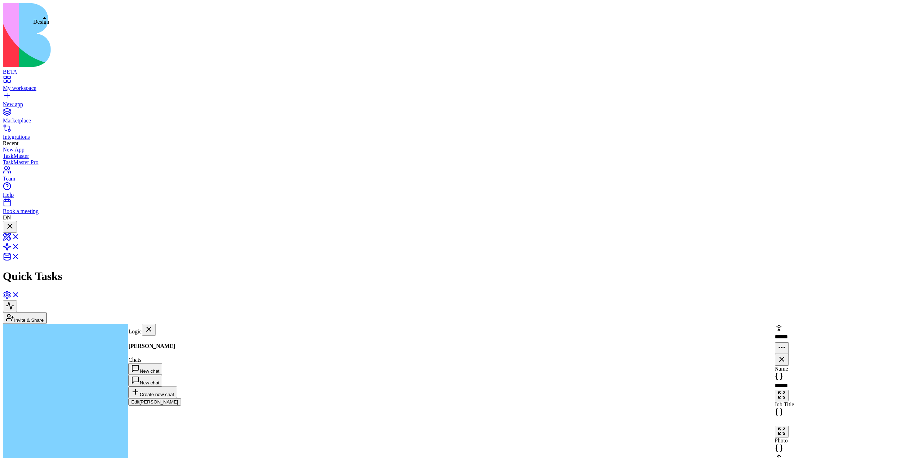
click at [20, 236] on link at bounding box center [11, 239] width 17 height 6
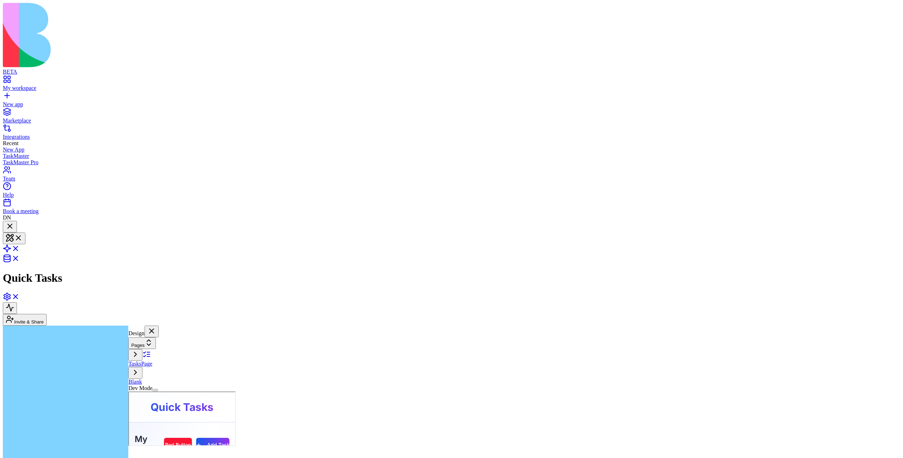
click at [20, 248] on link at bounding box center [11, 251] width 17 height 6
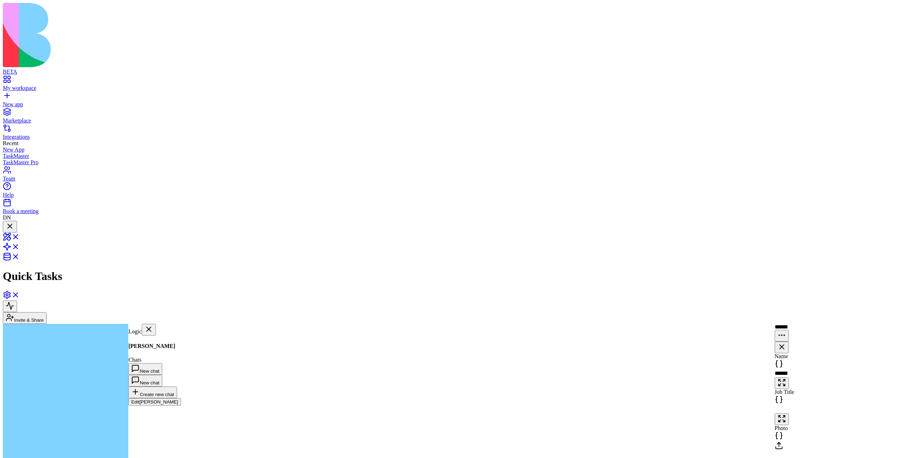
click at [14, 222] on div at bounding box center [10, 227] width 8 height 10
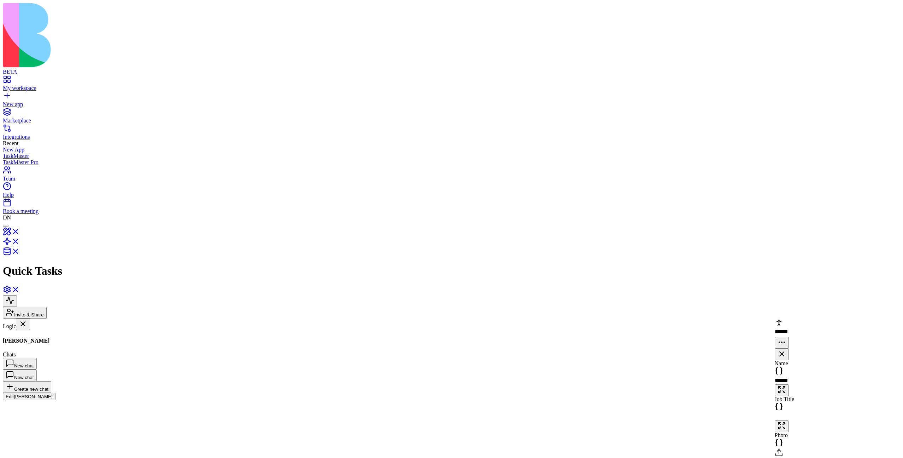
click at [6, 226] on div at bounding box center [6, 226] width 0 height 0
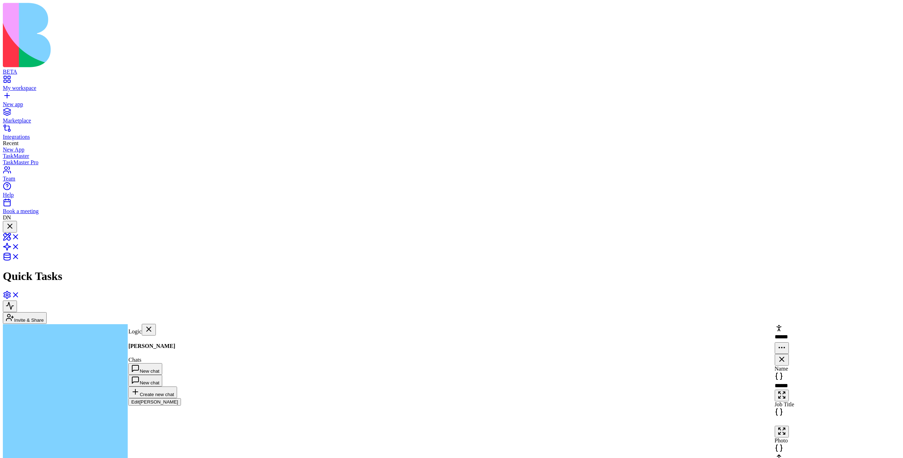
scroll to position [421, 0]
click at [14, 222] on div at bounding box center [10, 227] width 8 height 10
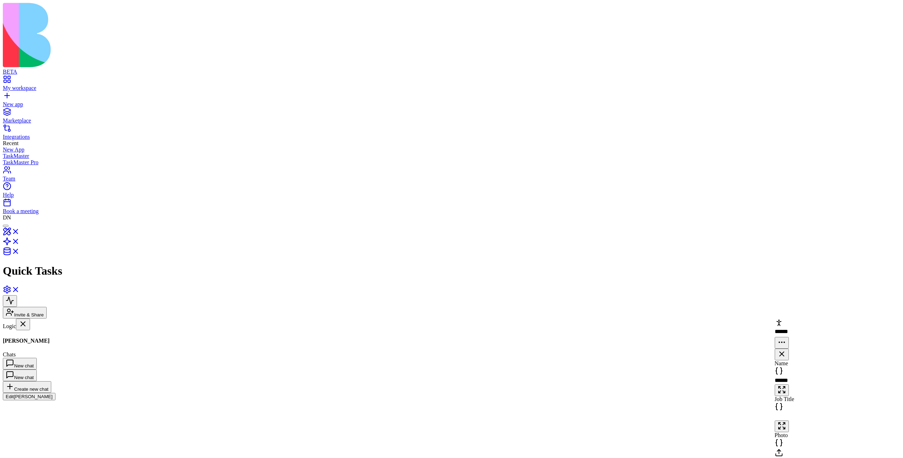
click at [6, 226] on div at bounding box center [6, 226] width 0 height 0
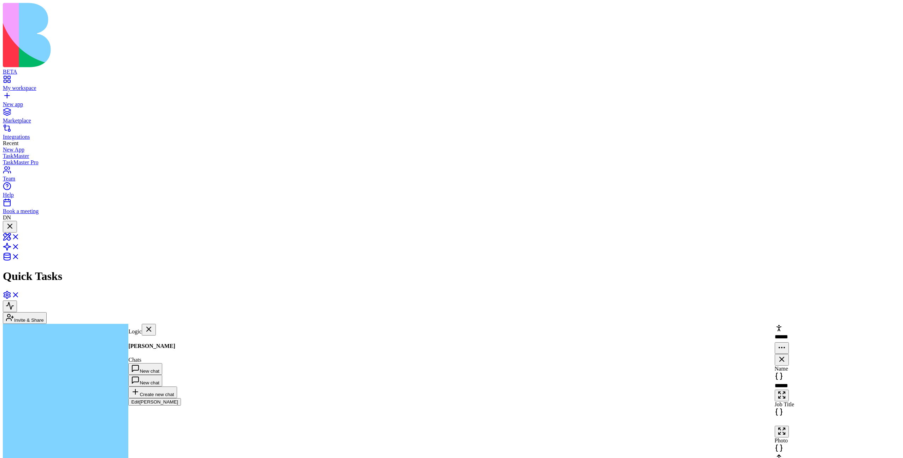
click at [14, 222] on div at bounding box center [10, 227] width 8 height 10
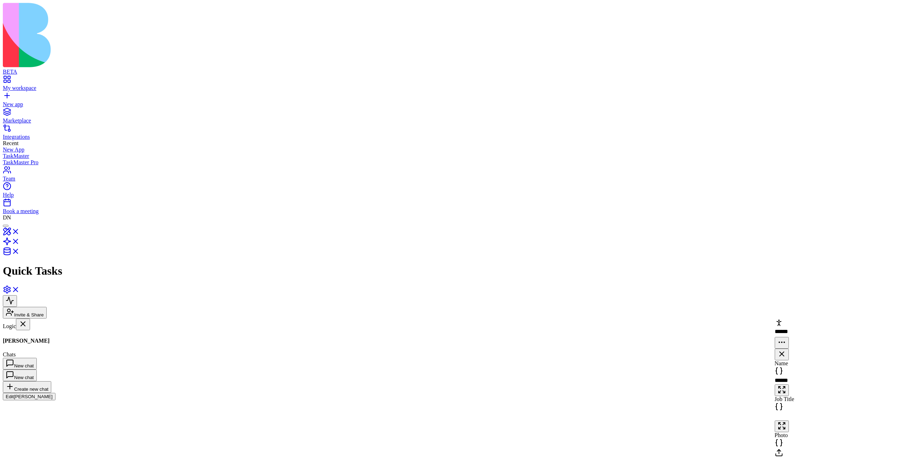
click at [6, 226] on div at bounding box center [6, 226] width 0 height 0
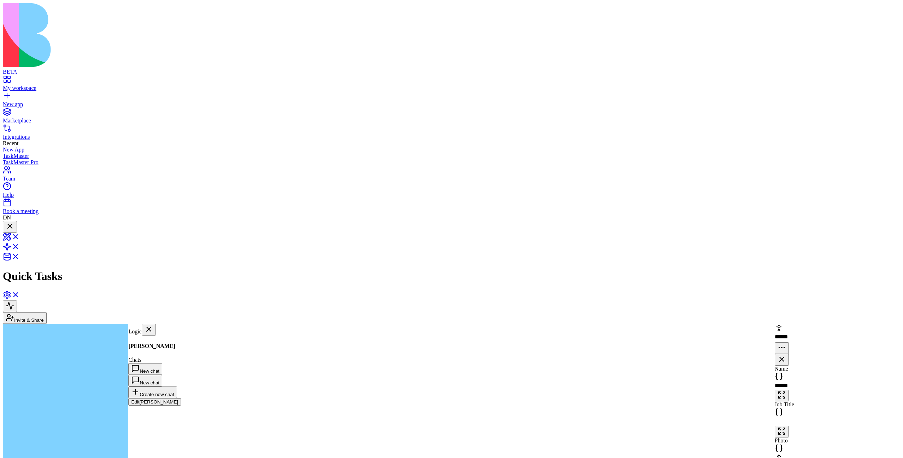
click at [14, 222] on div at bounding box center [10, 227] width 8 height 10
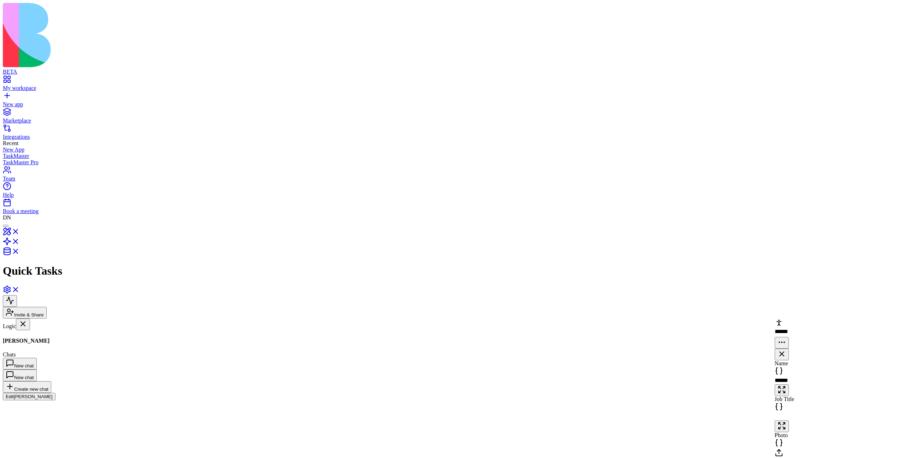
click at [6, 226] on div at bounding box center [6, 226] width 0 height 0
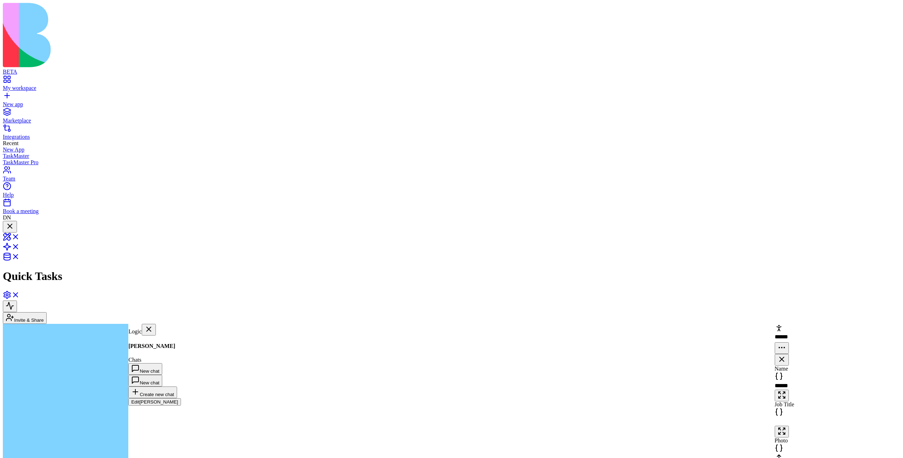
click at [14, 222] on div at bounding box center [10, 227] width 8 height 10
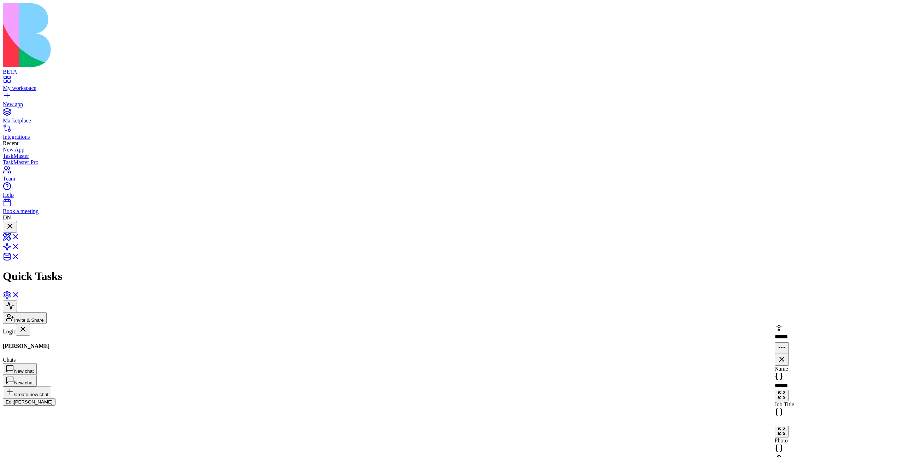
click at [17, 233] on div at bounding box center [11, 233] width 11 height 0
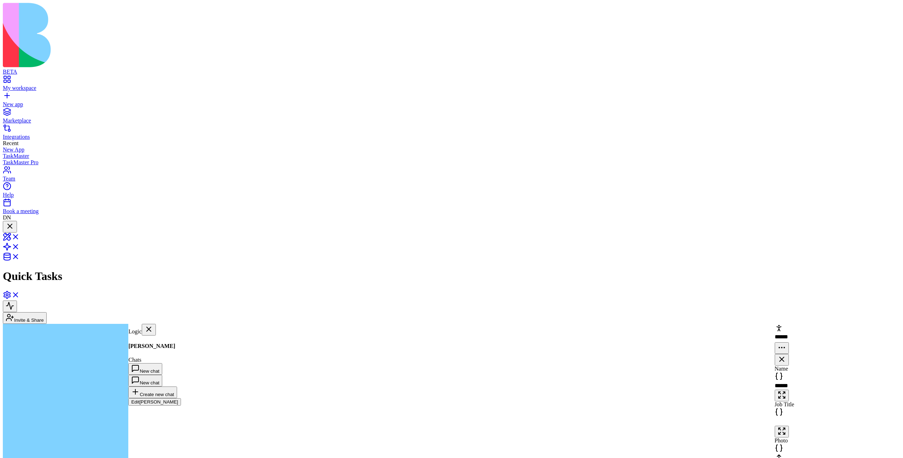
click at [9, 95] on link "New app" at bounding box center [452, 101] width 898 height 13
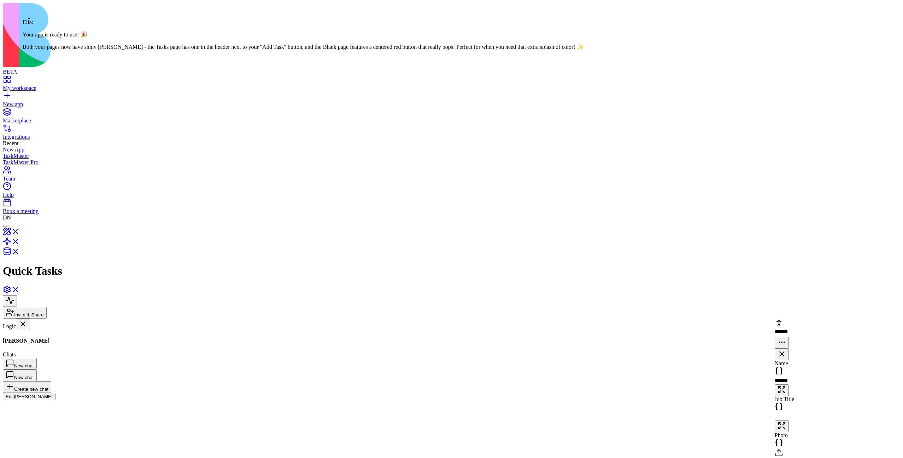
click at [6, 226] on div at bounding box center [6, 226] width 0 height 0
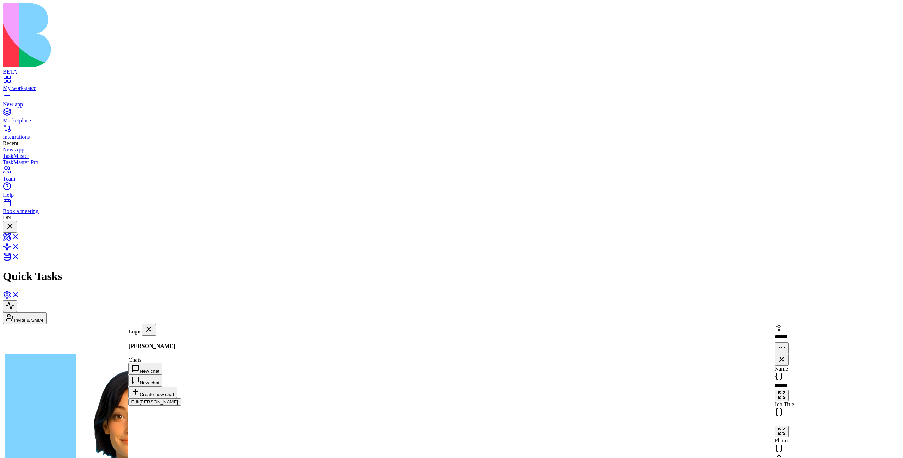
scroll to position [421, 0]
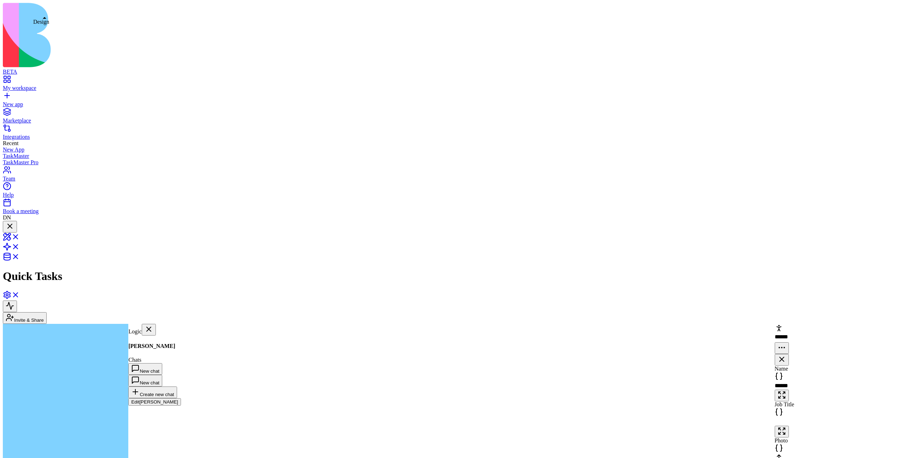
click at [20, 236] on link at bounding box center [11, 239] width 17 height 6
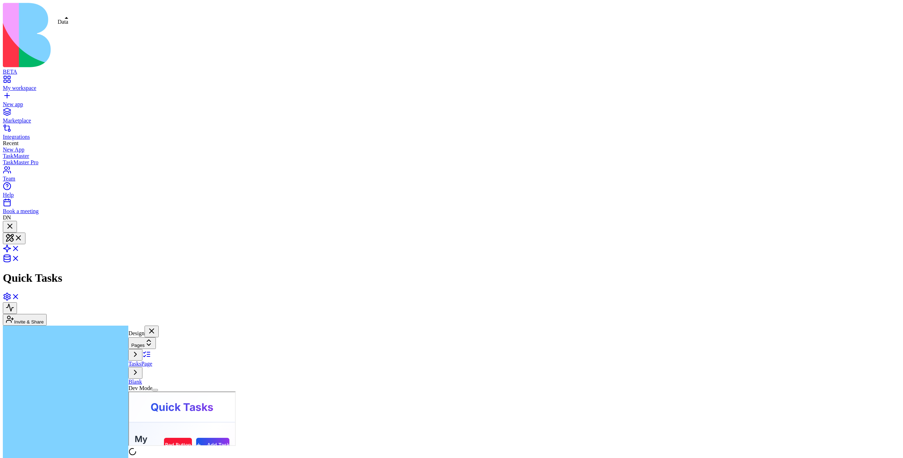
click at [20, 257] on link at bounding box center [11, 260] width 17 height 6
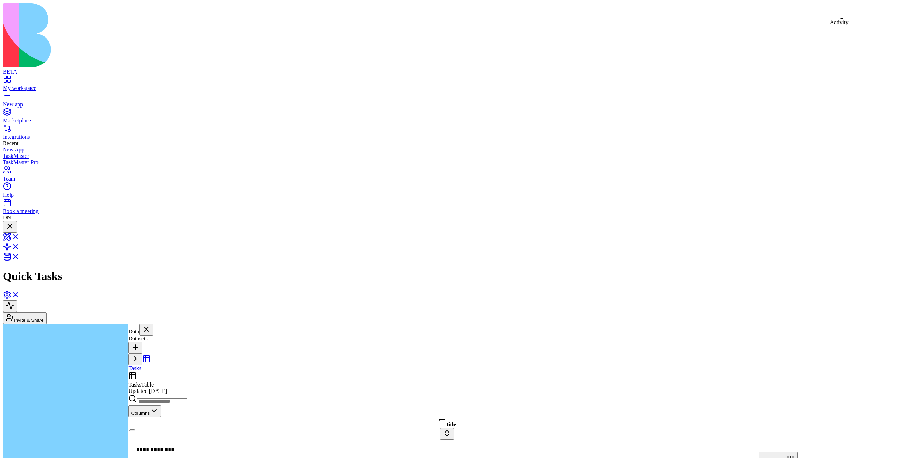
click at [17, 300] on button at bounding box center [10, 306] width 14 height 12
click at [789, 333] on button at bounding box center [782, 339] width 14 height 12
click at [17, 300] on button at bounding box center [10, 306] width 14 height 12
click at [156, 353] on div "Tasks" at bounding box center [168, 362] width 81 height 18
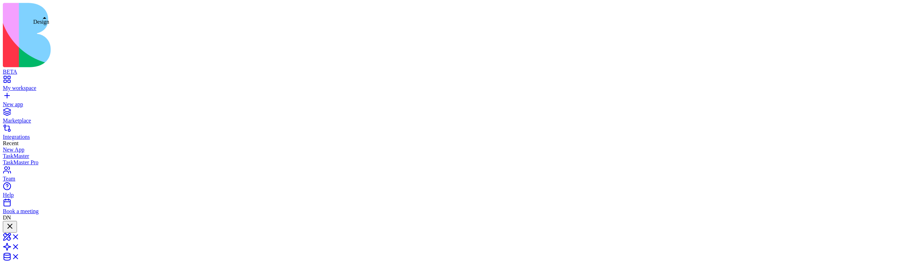
click at [14, 222] on div at bounding box center [10, 227] width 8 height 10
click at [6, 226] on div at bounding box center [6, 226] width 0 height 0
click at [14, 222] on div at bounding box center [10, 227] width 8 height 10
click at [6, 226] on div at bounding box center [6, 226] width 0 height 0
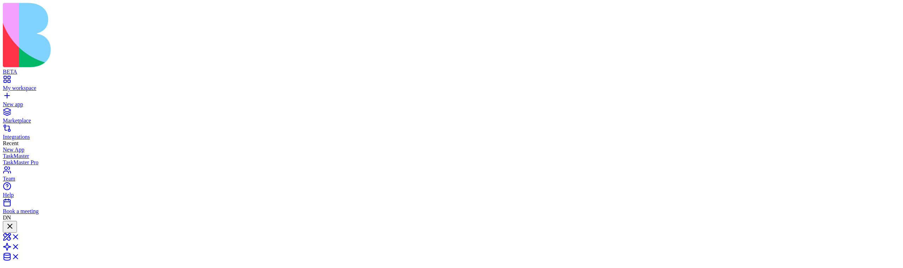
click at [14, 222] on div at bounding box center [10, 227] width 8 height 10
click at [6, 226] on div at bounding box center [6, 226] width 0 height 0
click at [14, 222] on div at bounding box center [10, 227] width 8 height 10
click at [6, 226] on div at bounding box center [6, 226] width 0 height 0
click at [14, 222] on div at bounding box center [10, 227] width 8 height 10
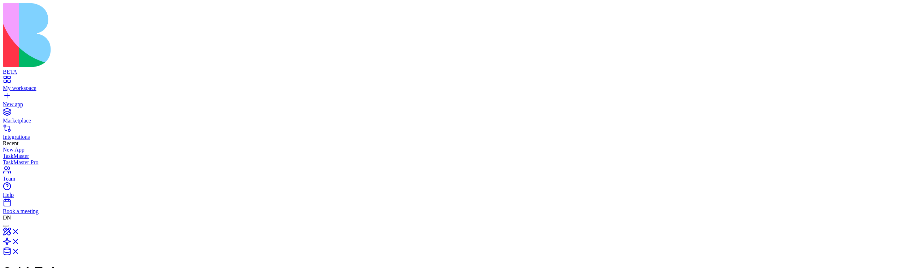
click at [6, 226] on div at bounding box center [6, 226] width 0 height 0
click at [14, 222] on div at bounding box center [10, 227] width 8 height 10
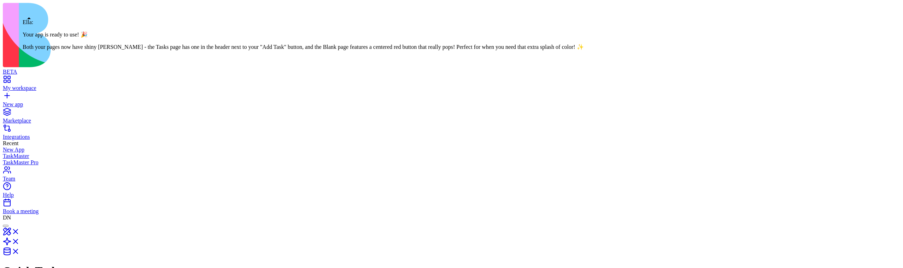
click at [6, 226] on div at bounding box center [6, 226] width 0 height 0
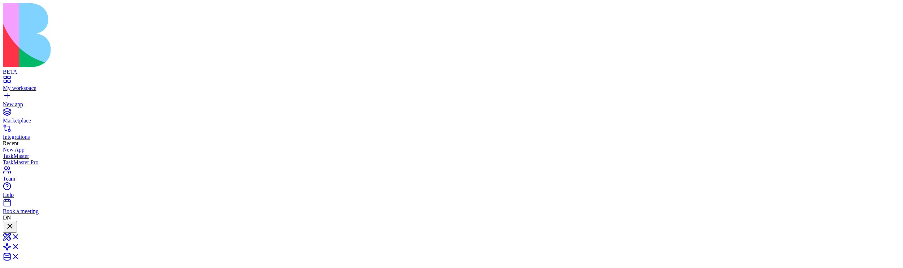
click at [14, 222] on div at bounding box center [10, 227] width 8 height 10
click at [6, 226] on div at bounding box center [6, 226] width 0 height 0
click at [14, 222] on div at bounding box center [10, 227] width 8 height 10
click at [16, 232] on div at bounding box center [11, 232] width 10 height 0
click at [14, 222] on div at bounding box center [10, 227] width 8 height 10
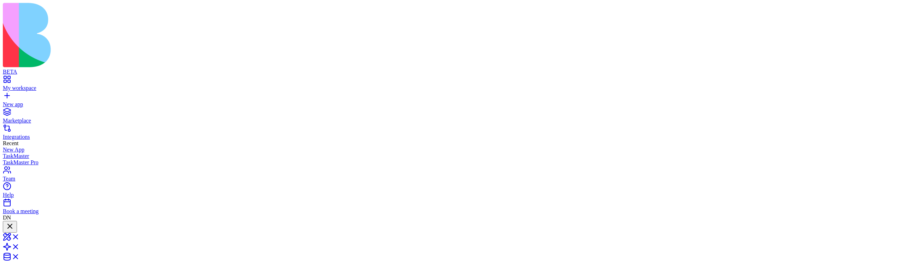
click at [15, 232] on div at bounding box center [10, 232] width 9 height 0
click at [14, 222] on div at bounding box center [10, 227] width 8 height 10
click at [22, 235] on div at bounding box center [13, 235] width 15 height 0
click at [14, 222] on div at bounding box center [10, 227] width 8 height 10
click at [6, 226] on div at bounding box center [6, 226] width 0 height 0
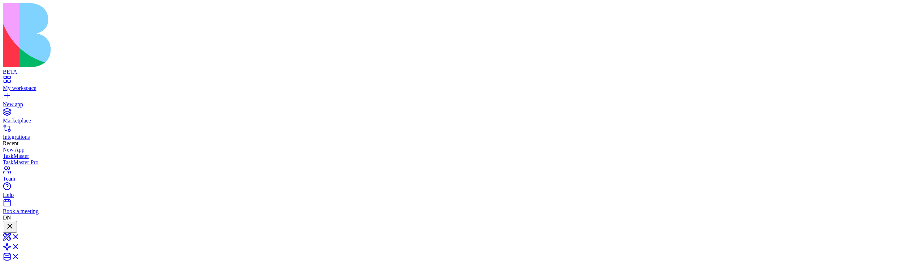
click at [14, 222] on div at bounding box center [10, 227] width 8 height 10
click at [17, 232] on div at bounding box center [11, 232] width 11 height 0
click at [38, 221] on div "Quick Tasks" at bounding box center [452, 252] width 898 height 62
click at [14, 222] on div at bounding box center [10, 227] width 8 height 10
click at [14, 231] on div at bounding box center [10, 231] width 8 height 0
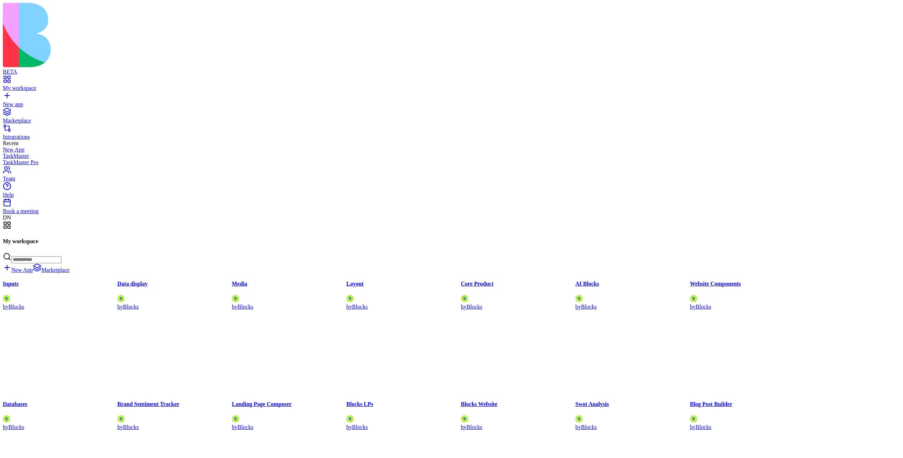
click at [69, 85] on div "My workspace" at bounding box center [452, 88] width 898 height 6
click at [62, 256] on input at bounding box center [36, 259] width 50 height 7
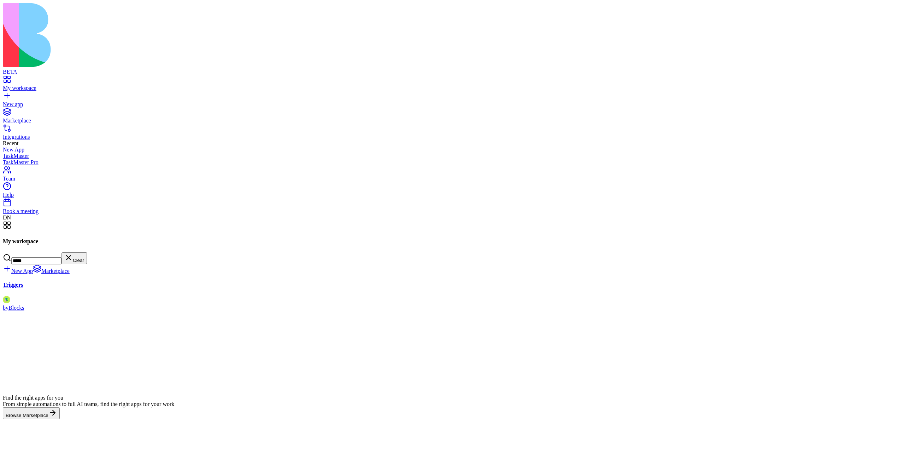
type input "*****"
click at [24, 310] on button "Launch" at bounding box center [13, 313] width 21 height 7
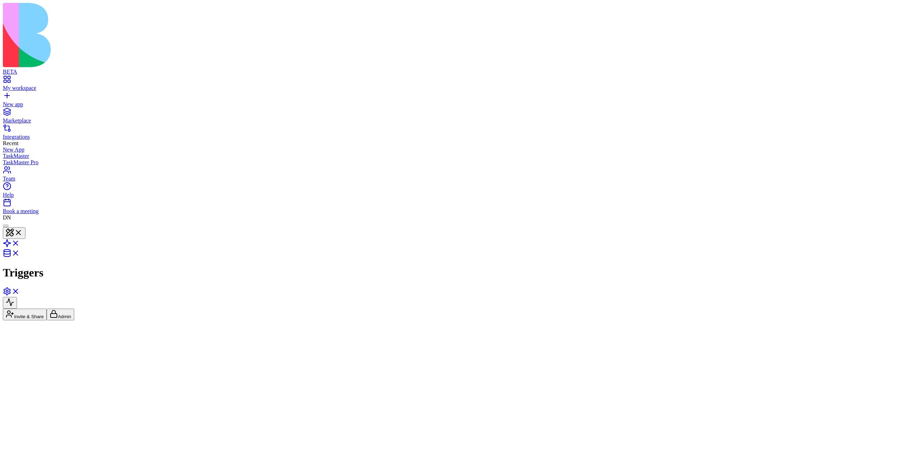
click at [882, 221] on header "Triggers Invite & Share Admin" at bounding box center [452, 270] width 898 height 99
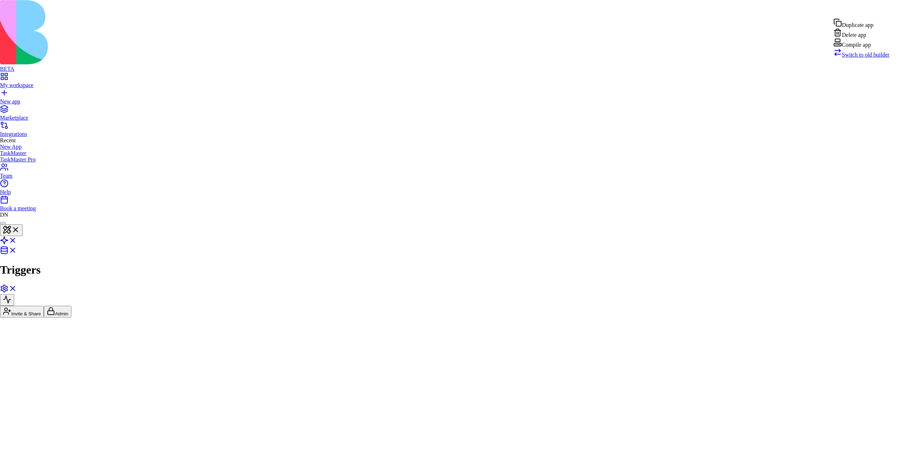
click at [888, 58] on span "Switch to old builder" at bounding box center [866, 55] width 48 height 6
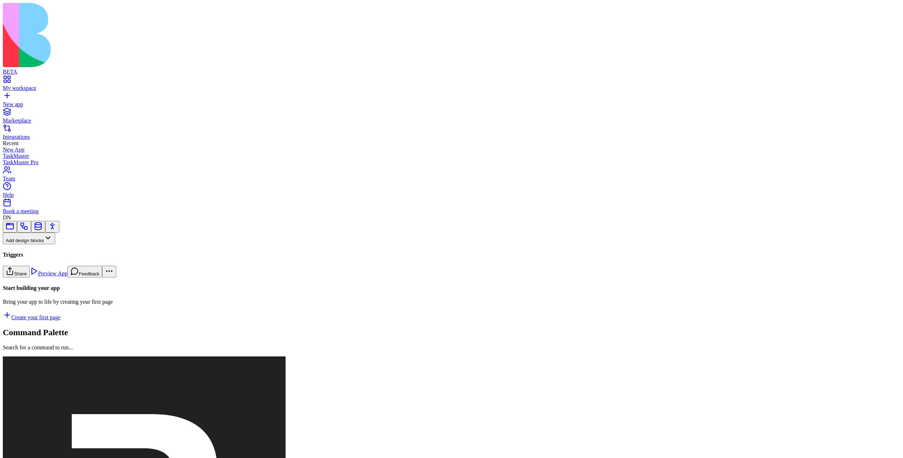
click at [28, 226] on link at bounding box center [24, 228] width 8 height 5
click at [39, 256] on button "Workflows" at bounding box center [21, 250] width 36 height 12
click at [54, 284] on div "Triggers" at bounding box center [38, 279] width 34 height 10
click at [75, 331] on link "Scheduler" at bounding box center [47, 343] width 88 height 24
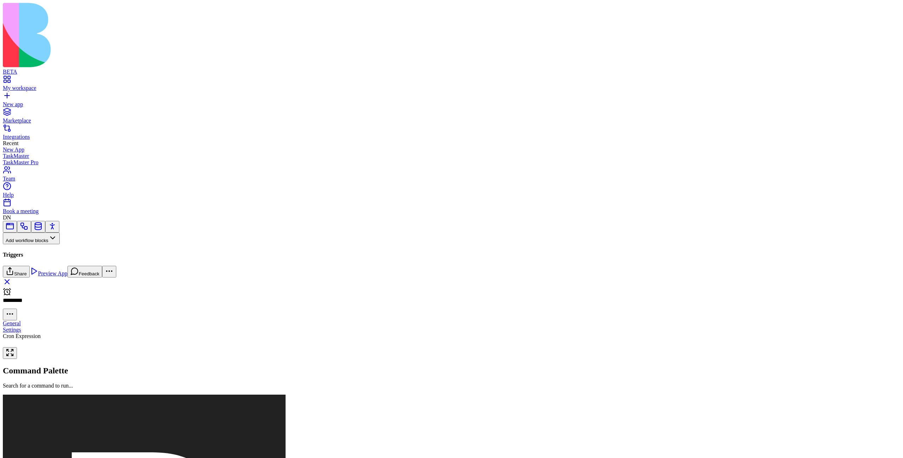
click at [884, 11] on html "BETA My workspace New app Marketplace Integrations Recent New App TaskMaster Ta…" at bounding box center [451, 411] width 903 height 823
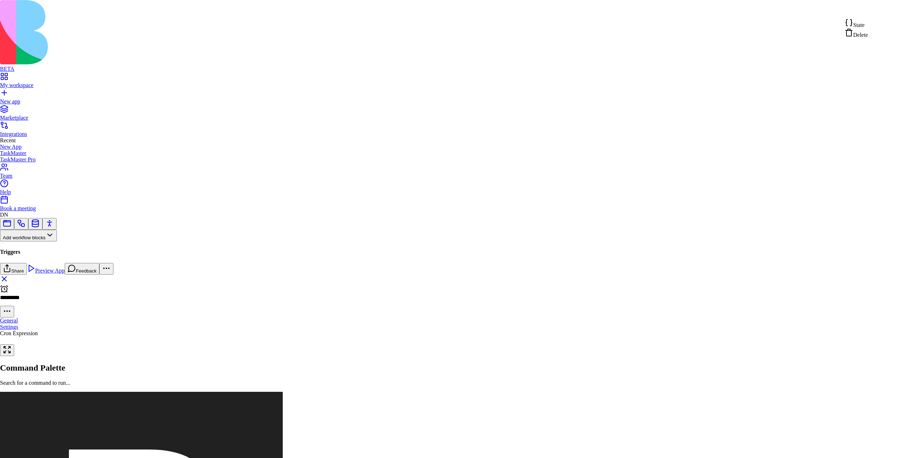
click at [868, 28] on div "State" at bounding box center [856, 23] width 23 height 10
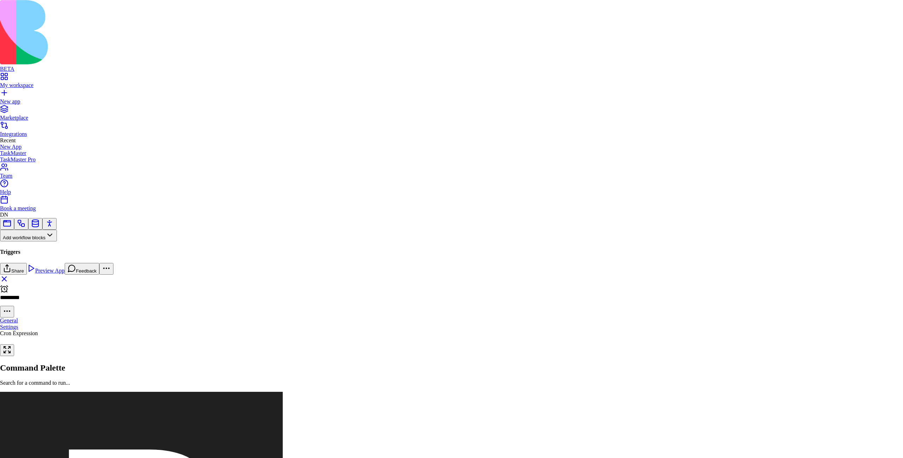
type textarea "**********"
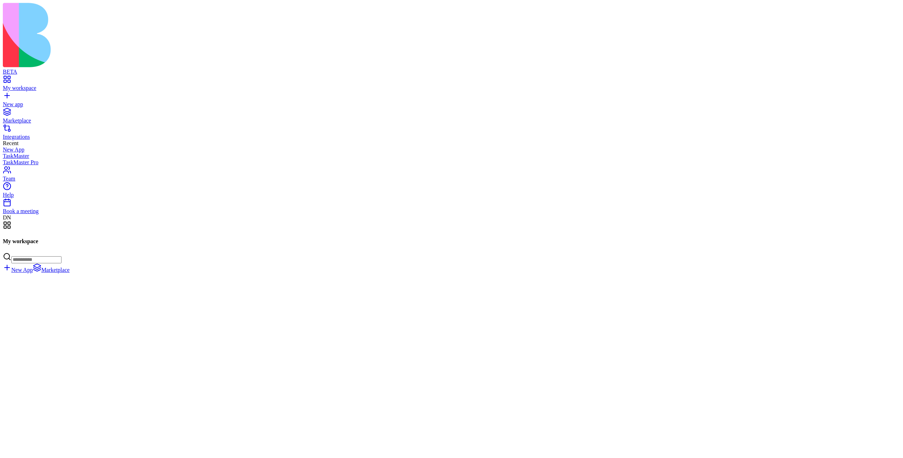
scroll to position [28298, 0]
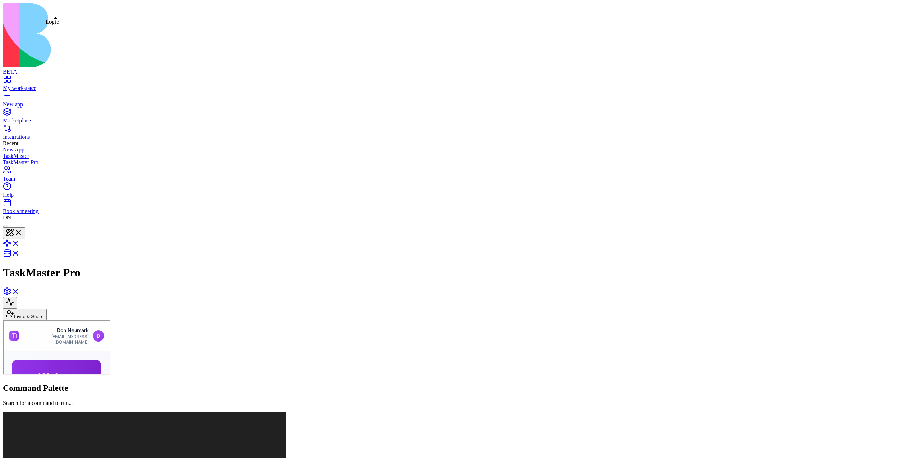
click at [20, 242] on link at bounding box center [11, 245] width 17 height 6
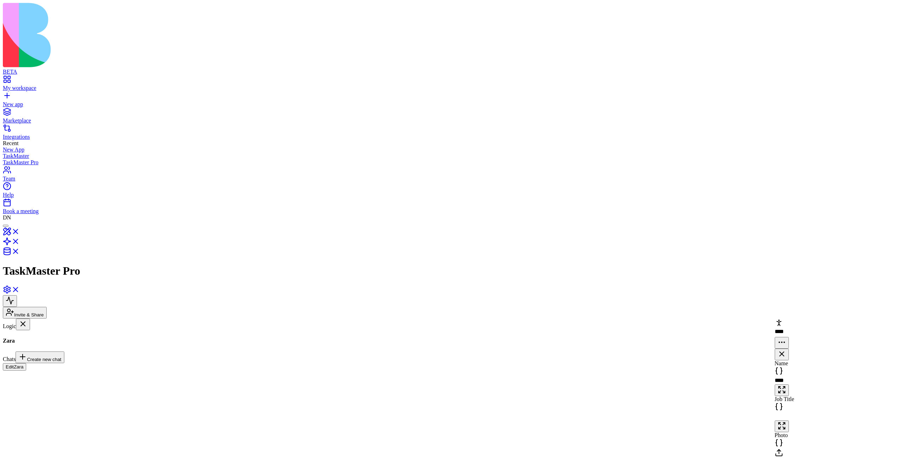
click at [42, 396] on div "SmartTaskSuggestions" at bounding box center [43, 399] width 81 height 6
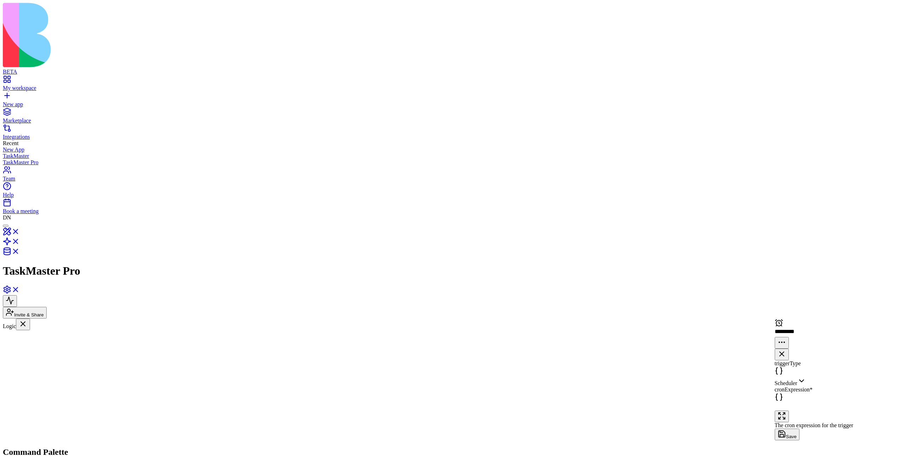
click at [798, 380] on span "Scheduler" at bounding box center [786, 383] width 23 height 6
click at [821, 402] on div at bounding box center [837, 406] width 128 height 8
click at [798, 380] on span "Scheduler" at bounding box center [786, 383] width 23 height 6
click at [807, 376] on div "Scheduler" at bounding box center [838, 381] width 126 height 10
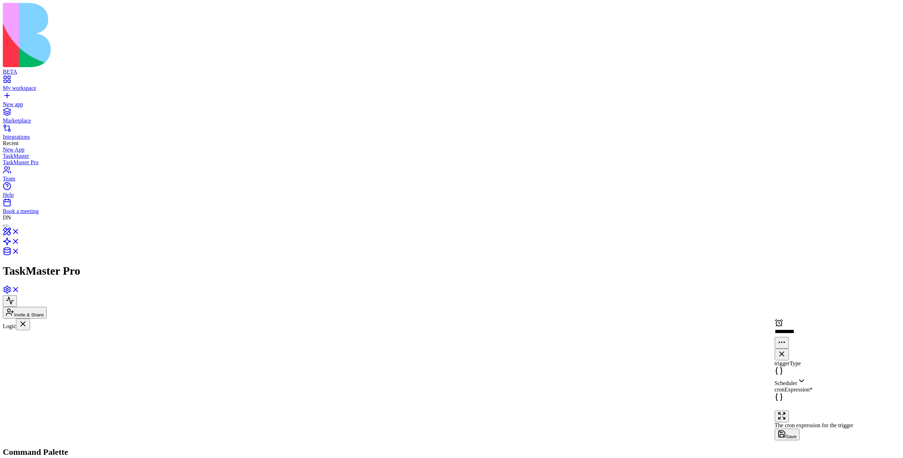
click at [798, 380] on span "Scheduler" at bounding box center [786, 383] width 23 height 6
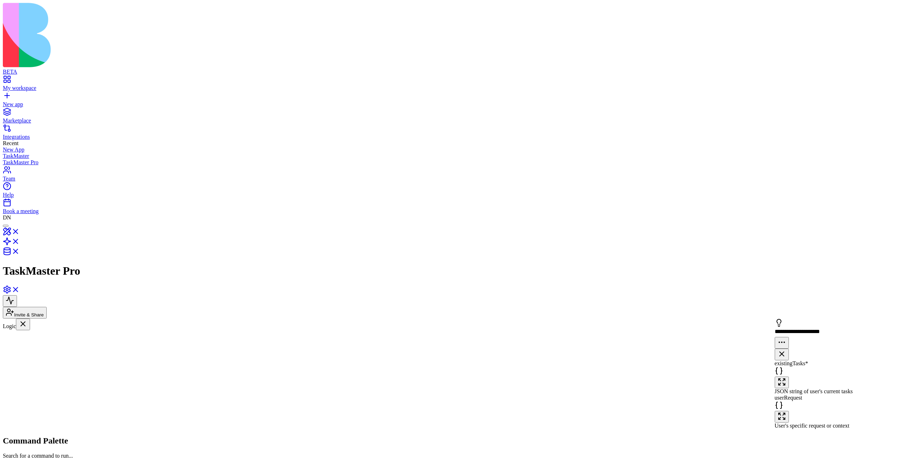
click at [841, 360] on div "triggerType Scheduler cronExpression * The cron expression for the trigger don …" at bounding box center [838, 421] width 126 height 122
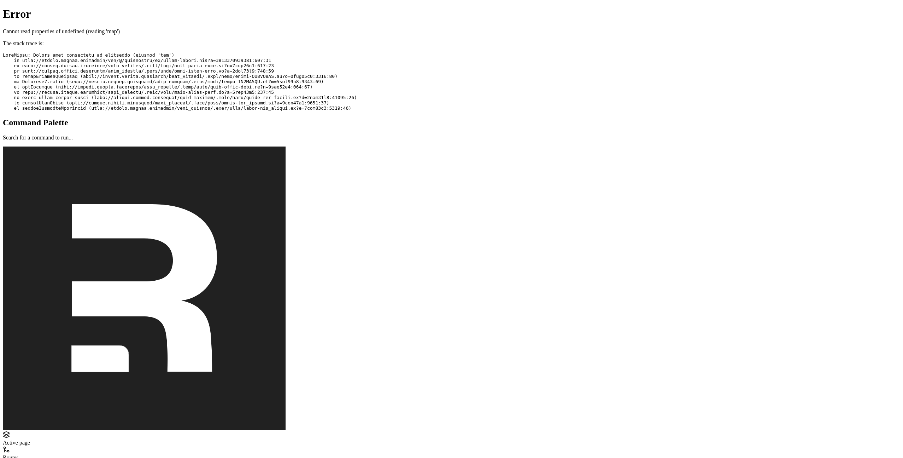
click at [209, 52] on pre at bounding box center [452, 81] width 898 height 58
drag, startPoint x: 209, startPoint y: 37, endPoint x: 247, endPoint y: 37, distance: 37.8
click at [248, 52] on pre at bounding box center [452, 81] width 898 height 58
copy pre "tools-picker.tsx"
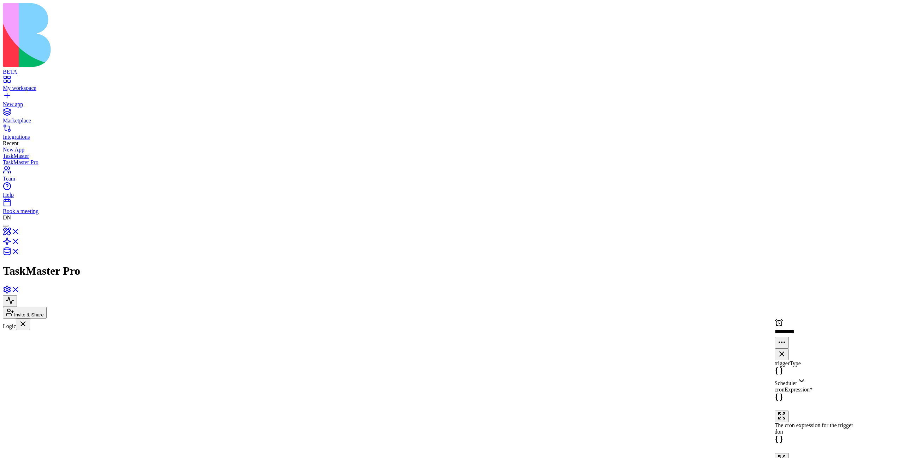
click at [800, 444] on div at bounding box center [837, 448] width 128 height 8
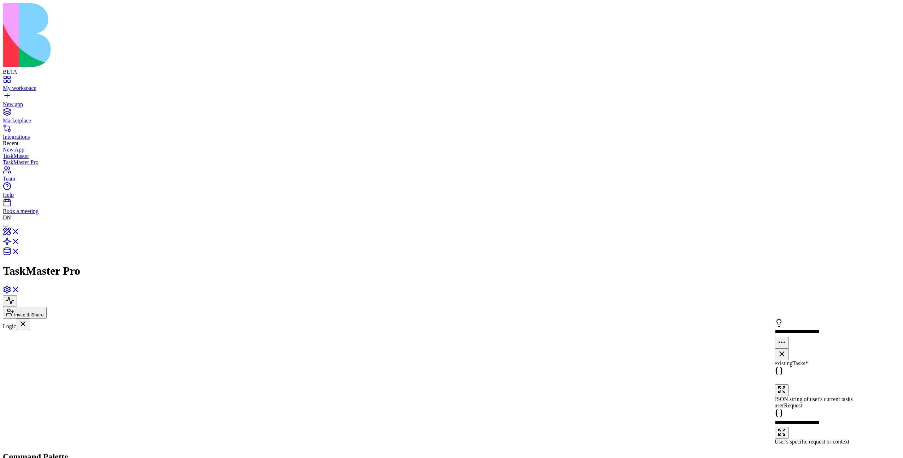
click at [809, 444] on button "Add tools" at bounding box center [792, 450] width 34 height 12
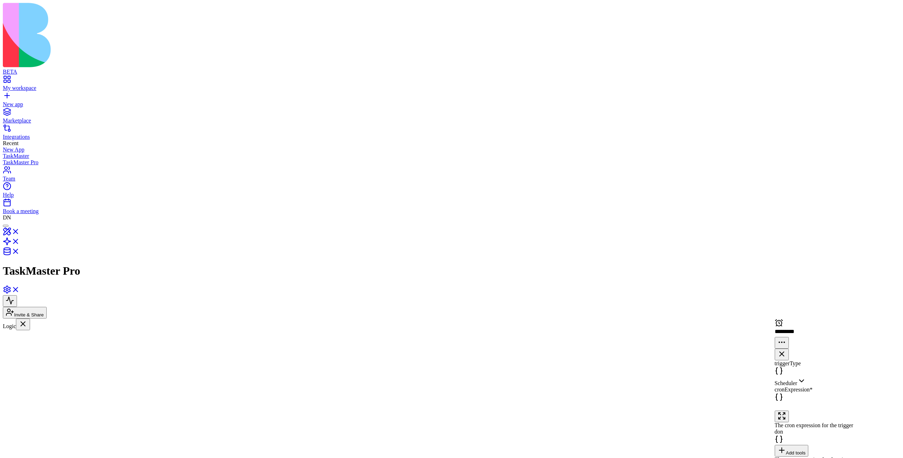
click at [804, 402] on div at bounding box center [837, 406] width 128 height 8
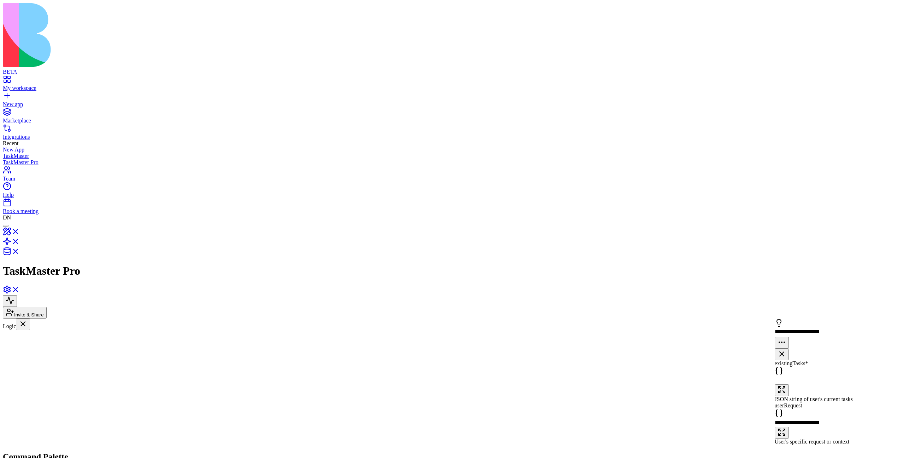
click at [822, 402] on div at bounding box center [837, 406] width 128 height 8
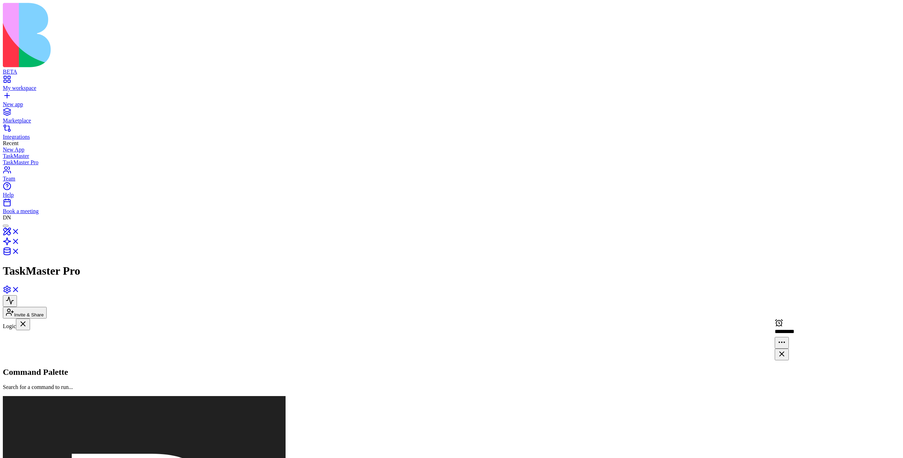
click at [384, 369] on div "Input SmartTaskSuggestions AI-powered action that analyzes user's existing task…" at bounding box center [512, 408] width 458 height 78
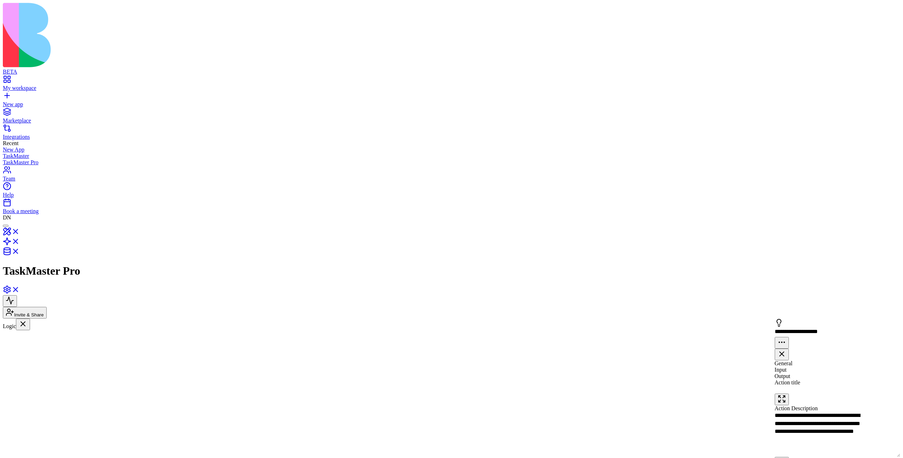
click at [844, 402] on div at bounding box center [837, 406] width 128 height 8
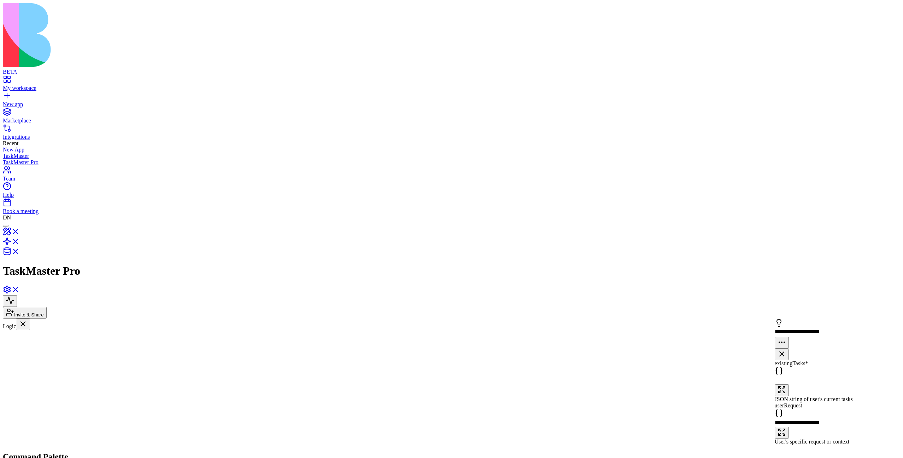
click at [803, 360] on div "triggerType Scheduler cronExpression * Add tools The cron expression for the tr…" at bounding box center [838, 413] width 126 height 106
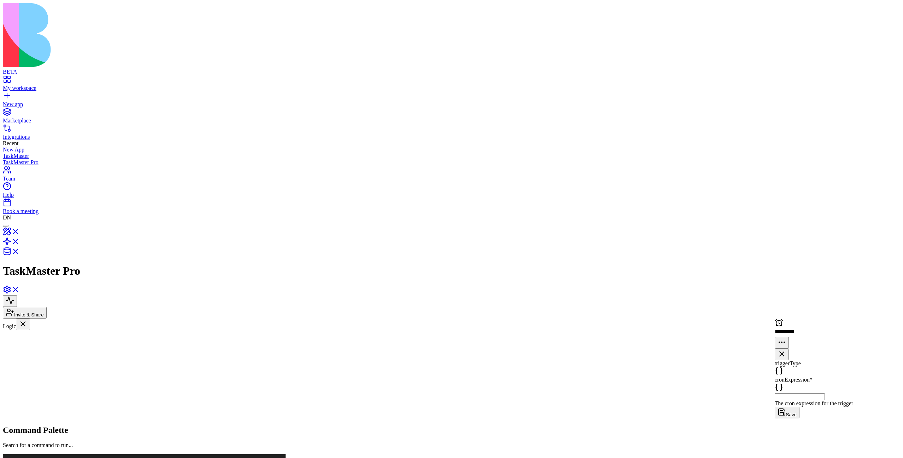
click at [801, 360] on div "triggerType cronExpression * The cron expression for the trigger Save" at bounding box center [838, 389] width 126 height 58
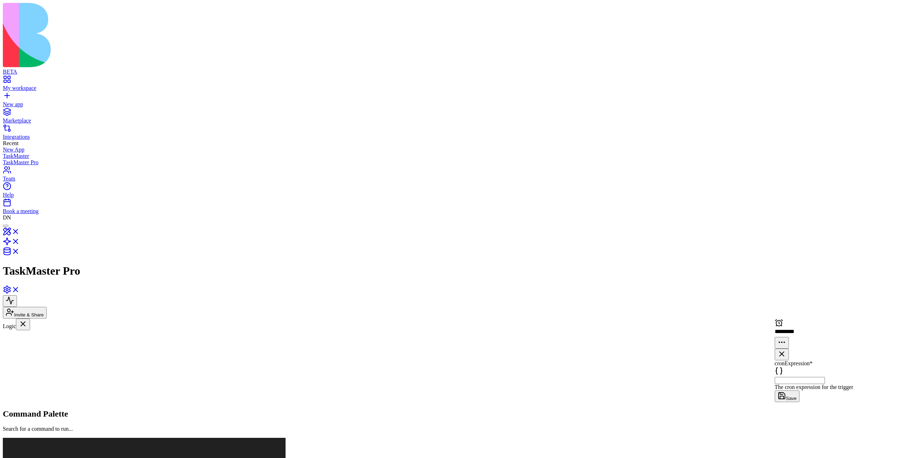
click at [802, 377] on input at bounding box center [800, 380] width 50 height 7
click at [784, 366] on icon at bounding box center [779, 370] width 8 height 8
click at [825, 377] on input at bounding box center [800, 380] width 50 height 7
click at [804, 377] on input at bounding box center [800, 380] width 50 height 7
